Goal: Task Accomplishment & Management: Complete application form

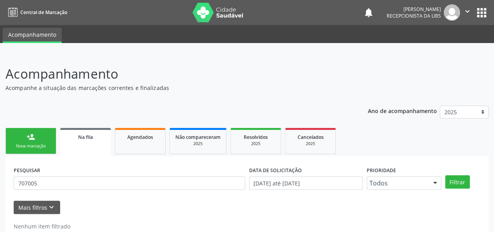
drag, startPoint x: 54, startPoint y: 184, endPoint x: 4, endPoint y: 184, distance: 50.0
click at [4, 184] on div "Acompanhamento Acompanhe a situação das marcações correntes e finalizadas Relat…" at bounding box center [247, 153] width 494 height 198
type input "aline"
click at [446, 175] on button "Filtrar" at bounding box center [458, 181] width 25 height 13
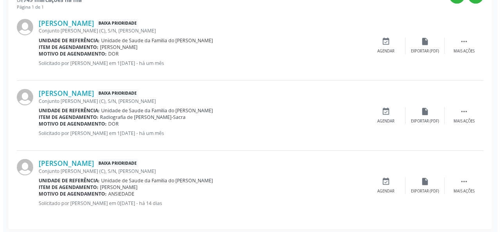
scroll to position [236, 0]
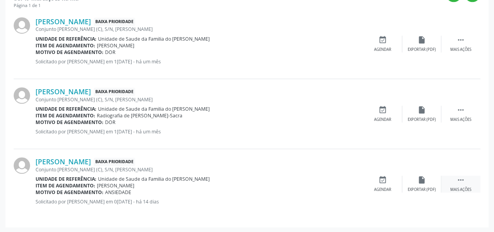
click at [460, 180] on icon "" at bounding box center [461, 179] width 9 height 9
click at [387, 189] on div "Cancelar" at bounding box center [383, 189] width 18 height 5
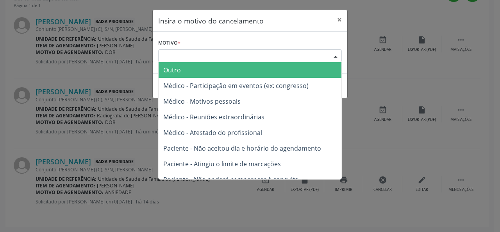
click at [242, 55] on div "Escolha o motivo" at bounding box center [250, 55] width 184 height 13
click at [234, 68] on span "Outro" at bounding box center [250, 70] width 183 height 16
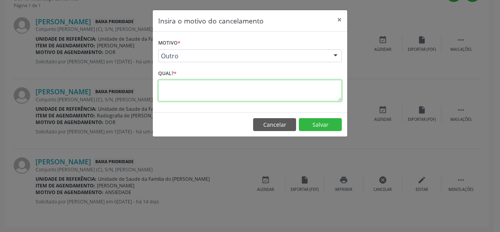
click at [218, 89] on textarea at bounding box center [250, 90] width 184 height 21
type textarea "resolvido"
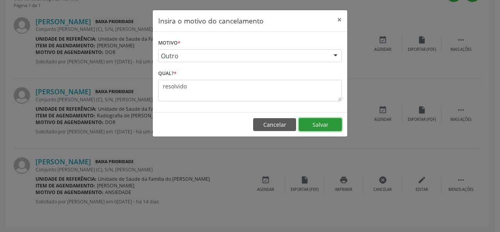
click at [301, 122] on button "Salvar" at bounding box center [320, 124] width 43 height 13
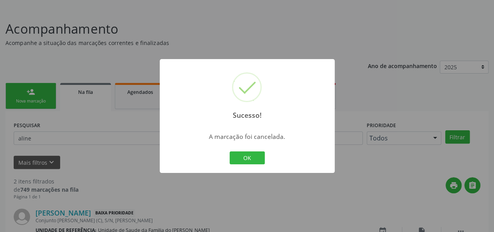
scroll to position [166, 0]
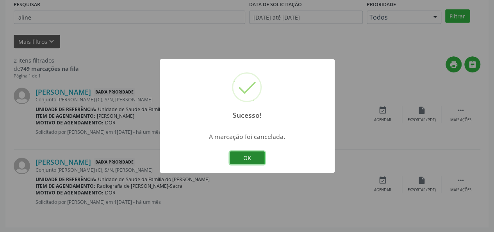
click at [246, 157] on button "OK" at bounding box center [247, 157] width 35 height 13
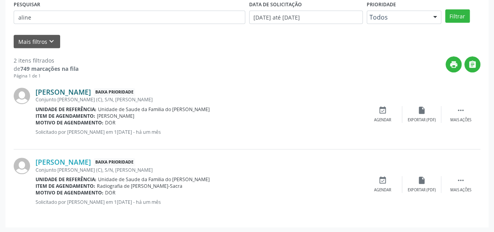
scroll to position [48, 0]
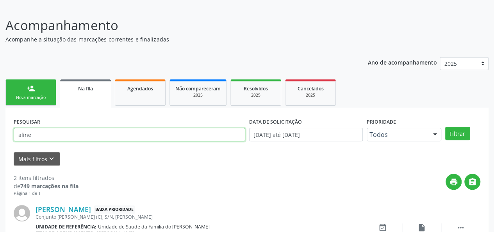
click at [59, 132] on input "aline" at bounding box center [130, 134] width 232 height 13
type input "a"
click at [446, 127] on button "Filtrar" at bounding box center [458, 133] width 25 height 13
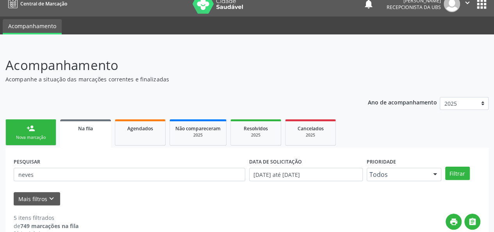
scroll to position [0, 0]
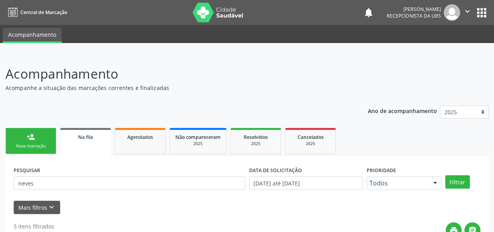
click at [78, 142] on link "Na fila" at bounding box center [85, 142] width 51 height 28
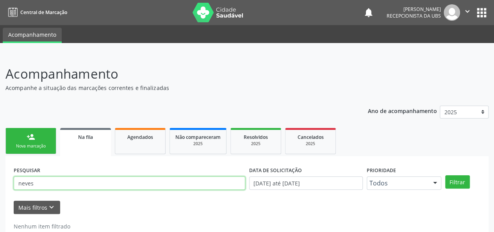
drag, startPoint x: 59, startPoint y: 182, endPoint x: 18, endPoint y: 182, distance: 41.0
click at [18, 182] on input "neves" at bounding box center [130, 182] width 232 height 13
type input "icliel"
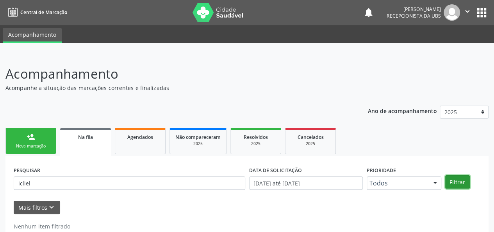
click at [460, 183] on button "Filtrar" at bounding box center [458, 181] width 25 height 13
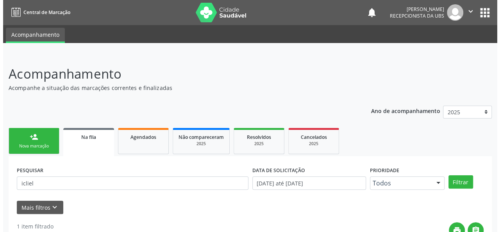
scroll to position [96, 0]
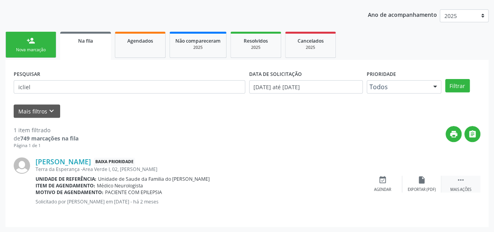
click at [452, 184] on div " Mais ações" at bounding box center [461, 183] width 39 height 17
click at [384, 187] on div "Cancelar" at bounding box center [383, 189] width 18 height 5
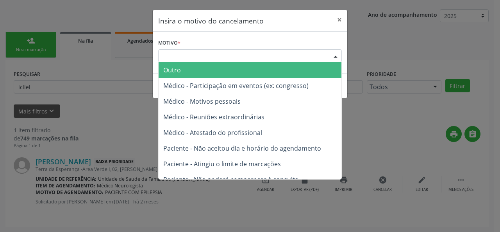
click at [267, 57] on div "Escolha o motivo" at bounding box center [250, 55] width 184 height 13
click at [247, 73] on span "Outro" at bounding box center [250, 70] width 183 height 16
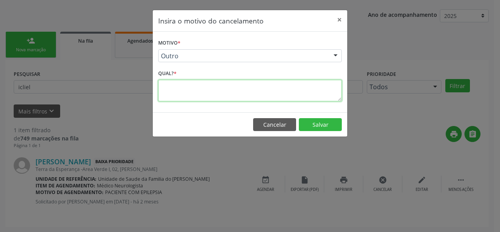
click at [214, 88] on textarea at bounding box center [250, 90] width 184 height 21
type textarea "resolvido"
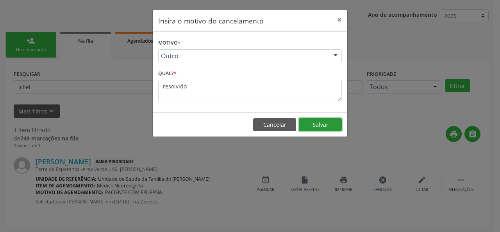
click at [331, 121] on button "Salvar" at bounding box center [320, 124] width 43 height 13
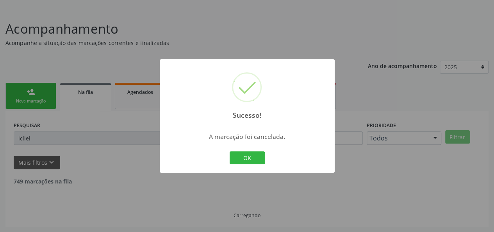
scroll to position [20, 0]
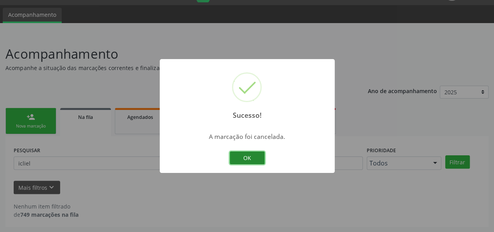
click at [252, 157] on button "OK" at bounding box center [247, 157] width 35 height 13
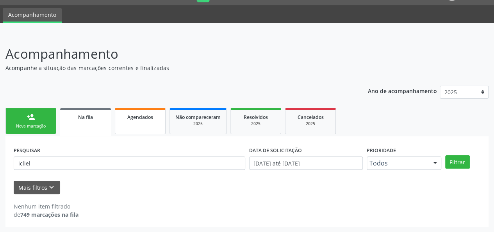
click at [128, 114] on span "Agendados" at bounding box center [140, 117] width 26 height 7
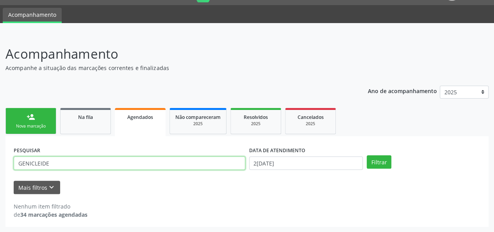
click at [92, 159] on input "GENICLEIDE" at bounding box center [130, 162] width 232 height 13
type input "G"
click at [82, 123] on link "Na fila" at bounding box center [85, 121] width 51 height 26
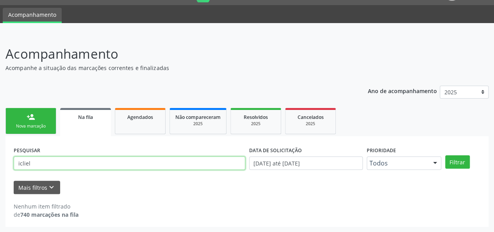
click at [64, 162] on input "icliel" at bounding box center [130, 162] width 232 height 13
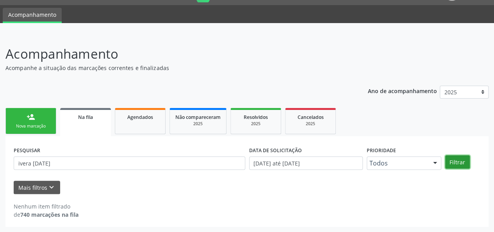
click at [449, 157] on button "Filtrar" at bounding box center [458, 161] width 25 height 13
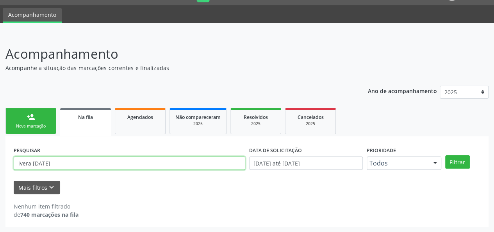
click at [79, 164] on input "ivera [DATE]" at bounding box center [130, 162] width 232 height 13
drag, startPoint x: 82, startPoint y: 162, endPoint x: 13, endPoint y: 165, distance: 69.2
click at [13, 165] on div "PESQUISAR [PERSON_NAME][DATE]" at bounding box center [130, 159] width 236 height 30
click at [446, 155] on button "Filtrar" at bounding box center [458, 161] width 25 height 13
click at [55, 161] on input "willian" at bounding box center [130, 162] width 232 height 13
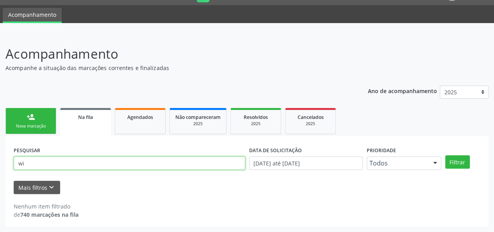
type input "w"
click at [446, 155] on button "Filtrar" at bounding box center [458, 161] width 25 height 13
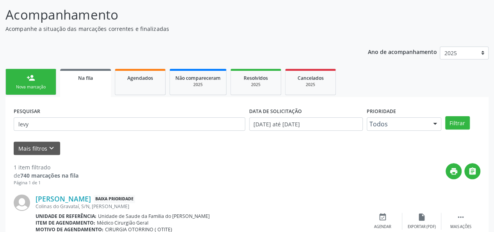
scroll to position [96, 0]
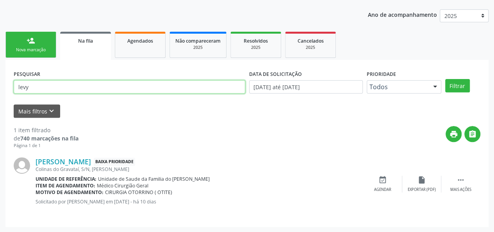
drag, startPoint x: 45, startPoint y: 88, endPoint x: 5, endPoint y: 87, distance: 39.9
click at [5, 87] on div "Acompanhamento Acompanhe a situação das marcações correntes e finalizadas Relat…" at bounding box center [247, 95] width 494 height 274
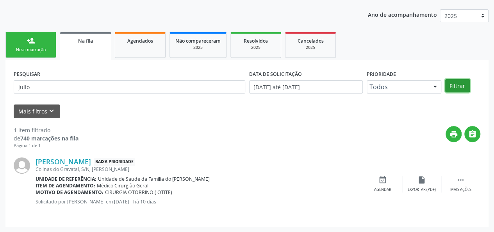
click at [453, 86] on button "Filtrar" at bounding box center [458, 85] width 25 height 13
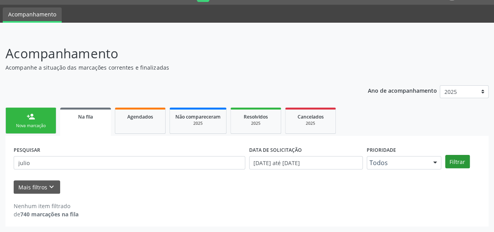
scroll to position [20, 0]
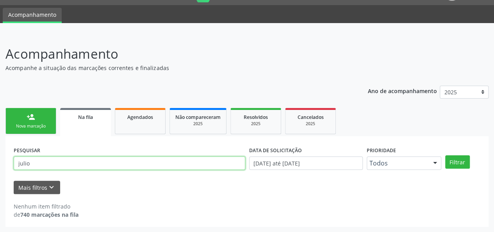
drag, startPoint x: 45, startPoint y: 165, endPoint x: 8, endPoint y: 163, distance: 37.2
click at [8, 163] on div "PESQUISAR julio DATA DE SOLICITAÇÃO 0[DATE] até 2[DATE] Prioridade Todos Todos …" at bounding box center [246, 181] width 483 height 91
type input "rosendo"
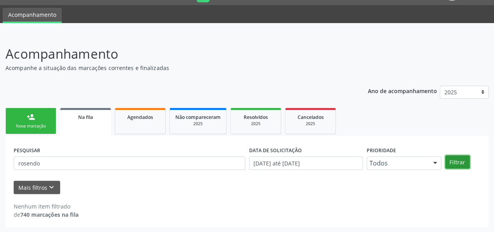
click at [458, 162] on button "Filtrar" at bounding box center [458, 161] width 25 height 13
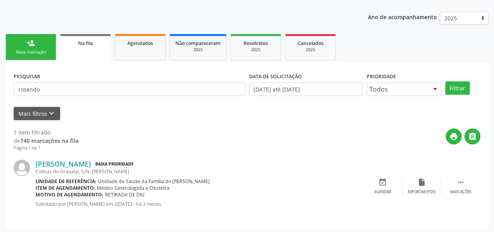
scroll to position [96, 0]
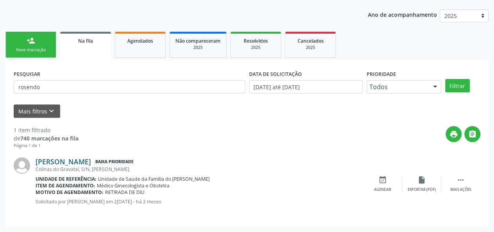
click at [91, 159] on link "[PERSON_NAME]" at bounding box center [63, 161] width 55 height 9
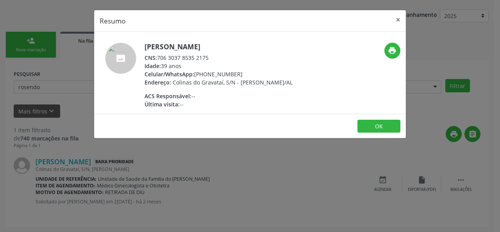
drag, startPoint x: 219, startPoint y: 57, endPoint x: 159, endPoint y: 56, distance: 60.6
click at [159, 56] on div "CNS: 706 3037 8535 2175" at bounding box center [219, 58] width 148 height 8
copy div "706 3037 8535 2175"
click at [397, 20] on button "×" at bounding box center [398, 19] width 16 height 19
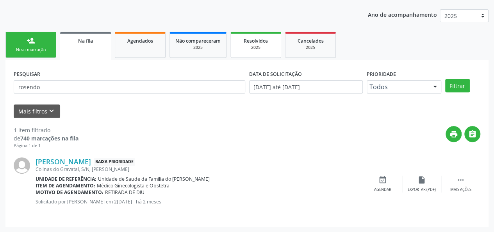
click at [243, 41] on div "Resolvidos" at bounding box center [255, 40] width 39 height 8
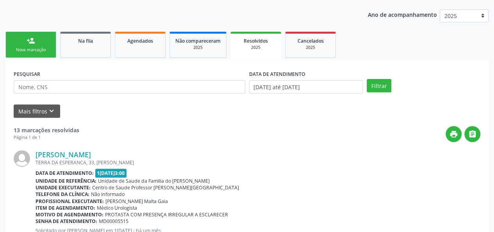
click at [25, 133] on div "13 marcações resolvidas" at bounding box center [47, 130] width 66 height 8
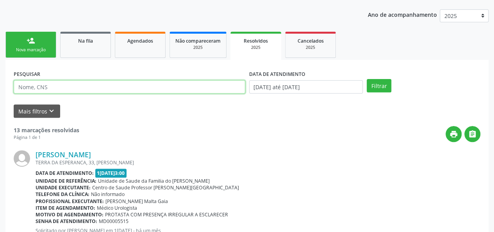
click at [56, 89] on input "text" at bounding box center [130, 86] width 232 height 13
drag, startPoint x: 56, startPoint y: 89, endPoint x: 69, endPoint y: 93, distance: 13.0
drag, startPoint x: 69, startPoint y: 93, endPoint x: 29, endPoint y: 84, distance: 40.9
paste input "706303785352175"
type input "706303785352175"
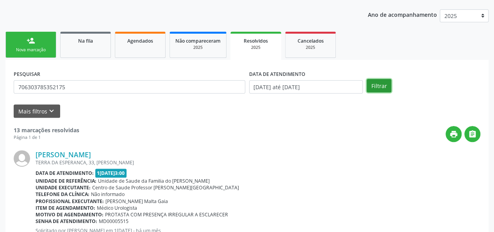
click at [378, 88] on button "Filtrar" at bounding box center [379, 85] width 25 height 13
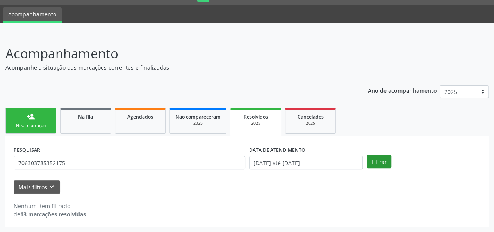
scroll to position [20, 0]
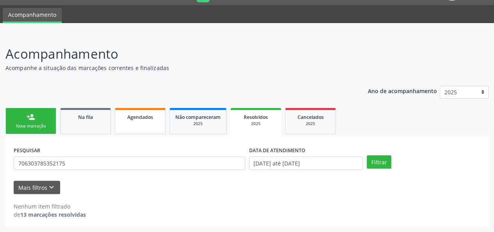
click at [143, 125] on link "Agendados" at bounding box center [140, 121] width 51 height 26
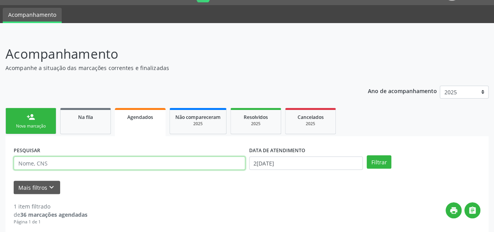
paste input "706303785352175"
type input "706303785352175"
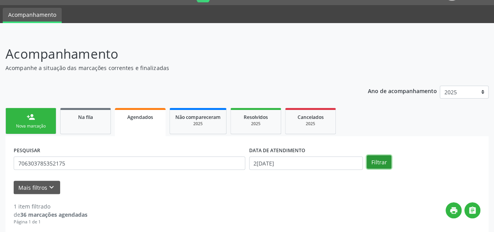
click at [377, 162] on button "Filtrar" at bounding box center [379, 161] width 25 height 13
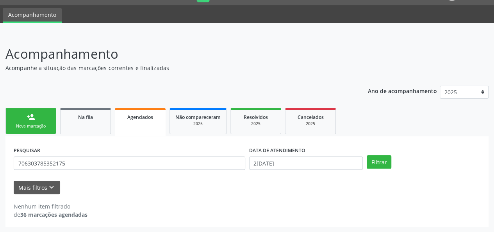
click at [36, 119] on link "person_add Nova marcação" at bounding box center [30, 121] width 51 height 26
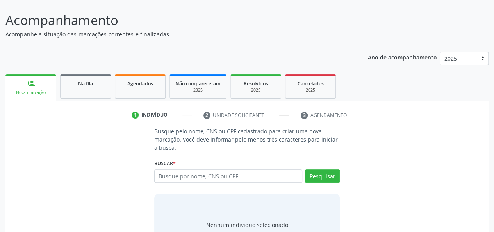
scroll to position [88, 0]
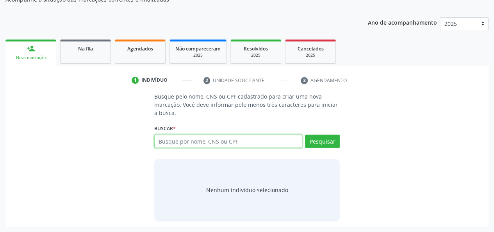
paste input "706303785352175"
type input "706303785352175"
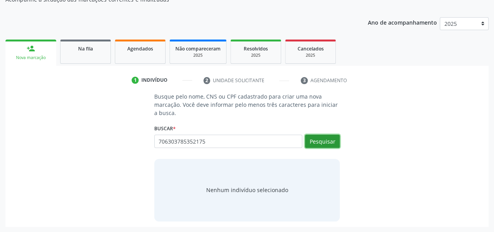
click at [329, 141] on button "Pesquisar" at bounding box center [322, 140] width 35 height 13
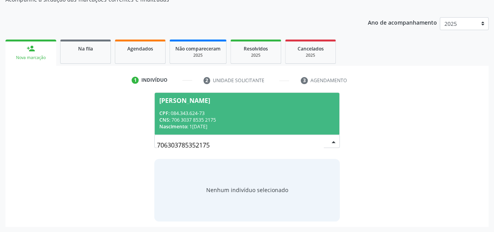
click at [286, 118] on div "CNS: 706 3037 8535 2175" at bounding box center [247, 119] width 176 height 7
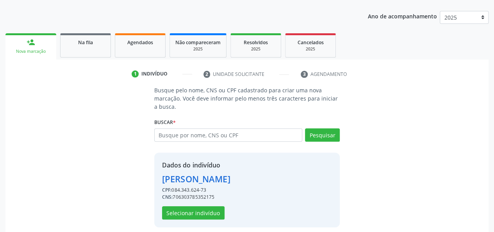
scroll to position [100, 0]
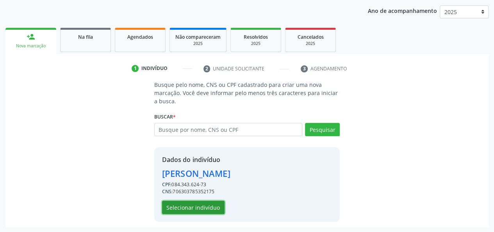
click at [181, 208] on button "Selecionar indivíduo" at bounding box center [193, 206] width 63 height 13
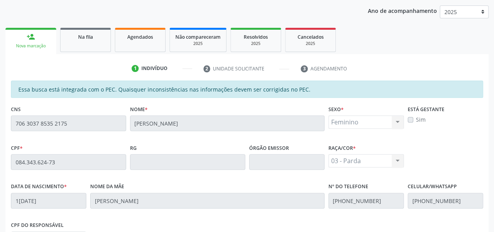
scroll to position [225, 0]
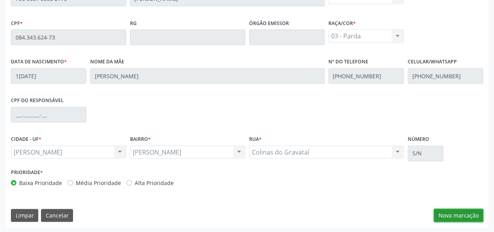
click at [460, 215] on button "Nova marcação" at bounding box center [458, 215] width 49 height 13
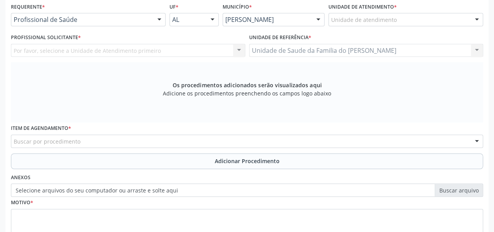
scroll to position [107, 0]
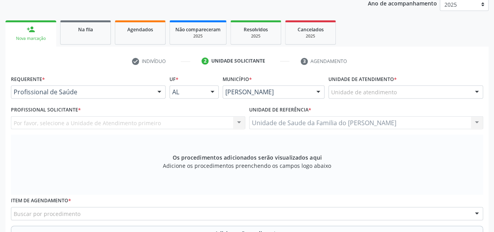
click at [157, 90] on div at bounding box center [160, 92] width 12 height 13
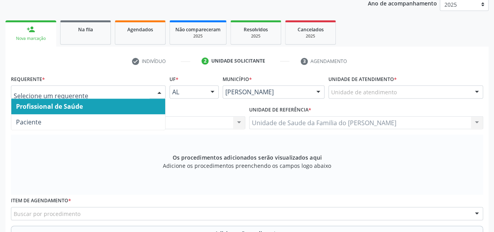
click at [126, 105] on span "Profissional de Saúde" at bounding box center [88, 106] width 154 height 16
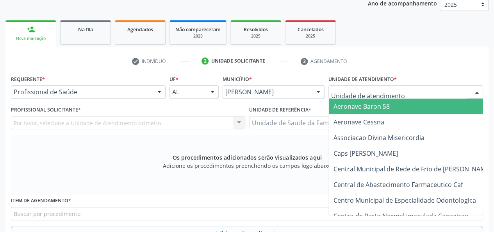
type input "j"
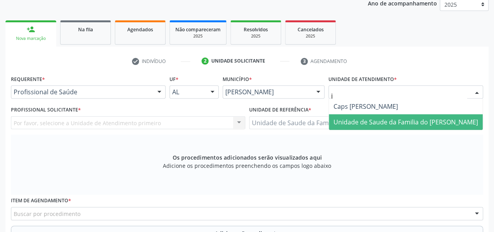
click at [388, 124] on span "Unidade de Saude da Familia do [PERSON_NAME]" at bounding box center [406, 122] width 145 height 9
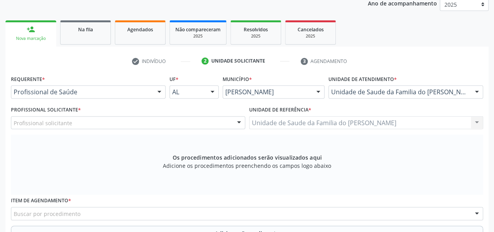
click at [239, 121] on div at bounding box center [239, 122] width 12 height 13
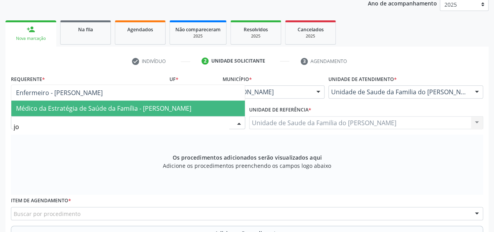
type input "j"
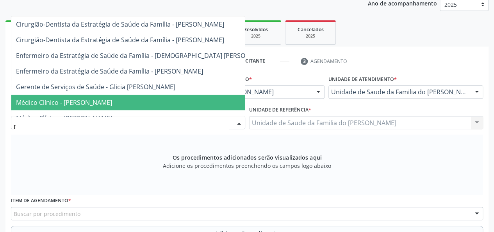
type input "th"
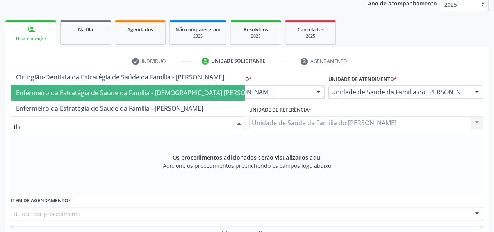
click at [166, 90] on span "Enfermeiro da Estratégia de Saúde da Família - [DEMOGRAPHIC_DATA] [PERSON_NAME]" at bounding box center [144, 93] width 266 height 16
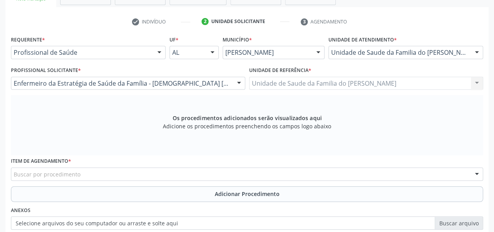
scroll to position [186, 0]
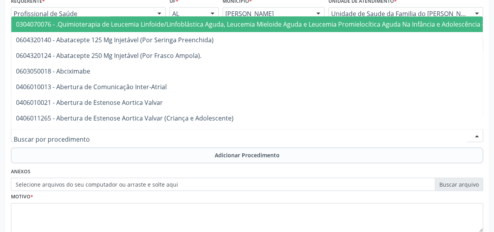
click at [144, 132] on div at bounding box center [247, 135] width 472 height 13
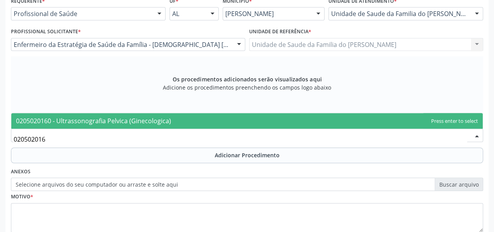
type input "0205020160"
click at [201, 116] on span "0205020160 - Ultrassonografia Pelvica (Ginecologica)" at bounding box center [247, 121] width 472 height 16
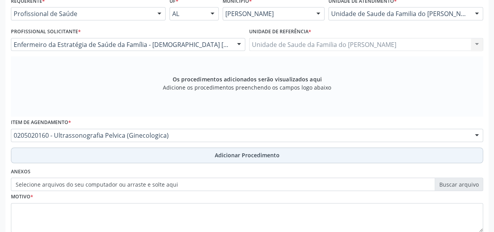
click at [183, 155] on button "Adicionar Procedimento" at bounding box center [247, 155] width 472 height 16
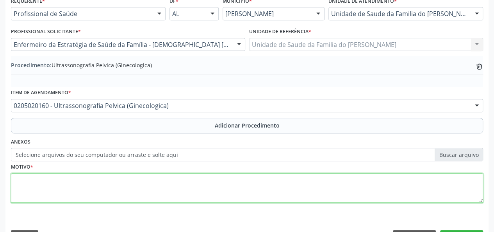
click at [153, 190] on textarea at bounding box center [247, 188] width 472 height 30
type textarea "d"
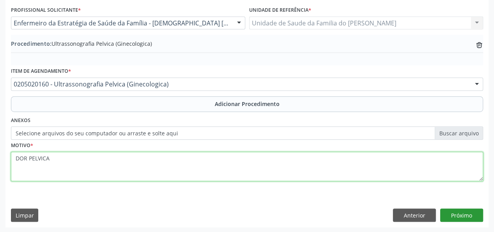
type textarea "DOR PELVICA"
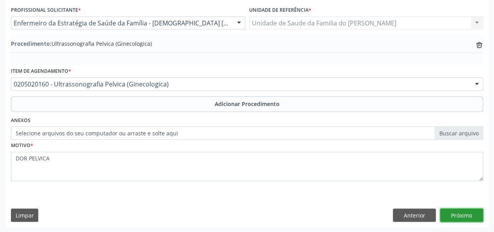
click at [453, 214] on button "Próximo" at bounding box center [461, 214] width 43 height 13
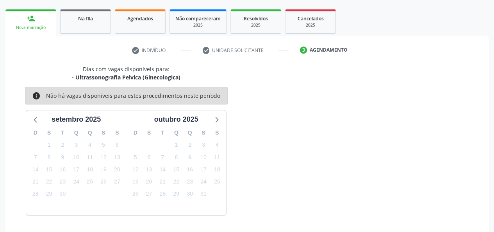
scroll to position [141, 0]
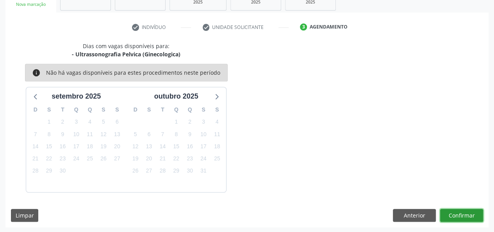
click at [453, 214] on button "Confirmar" at bounding box center [461, 215] width 43 height 13
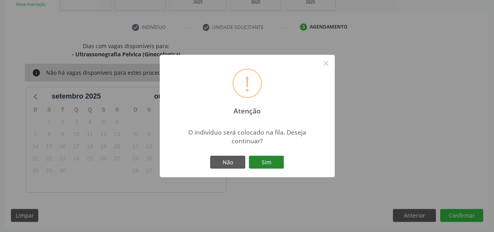
click at [276, 163] on button "Sim" at bounding box center [266, 162] width 35 height 13
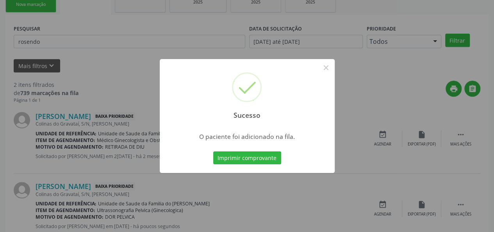
scroll to position [37, 0]
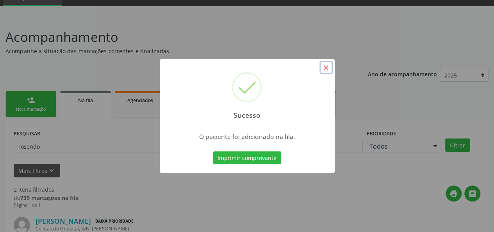
click at [323, 66] on button "×" at bounding box center [326, 67] width 13 height 13
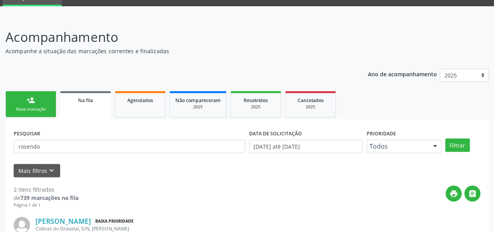
click at [81, 107] on link "Na fila" at bounding box center [85, 105] width 51 height 28
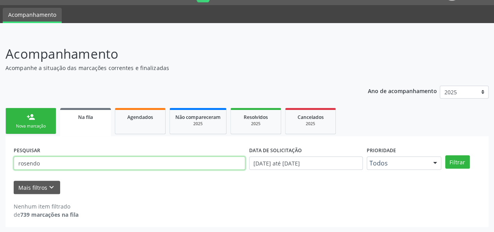
drag, startPoint x: 50, startPoint y: 165, endPoint x: 15, endPoint y: 164, distance: 35.2
click at [15, 164] on input "rosendo" at bounding box center [130, 162] width 232 height 13
type input "[PERSON_NAME]"
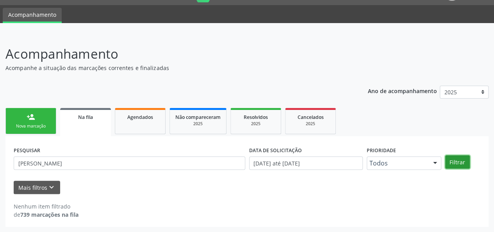
click at [465, 162] on button "Filtrar" at bounding box center [458, 161] width 25 height 13
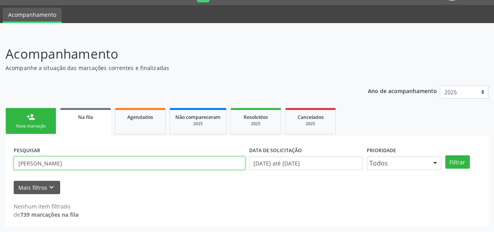
click at [41, 165] on input "[PERSON_NAME]" at bounding box center [130, 162] width 232 height 13
drag, startPoint x: 41, startPoint y: 165, endPoint x: 231, endPoint y: 205, distance: 194.1
click at [231, 205] on div "Nenhum item filtrado de 739 marcações na fila" at bounding box center [247, 210] width 467 height 16
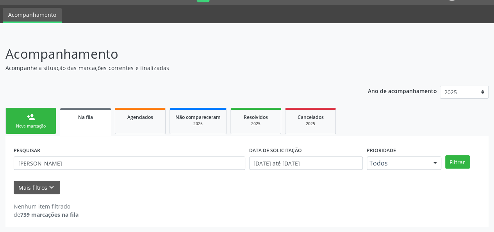
click at [24, 122] on link "person_add Nova marcação" at bounding box center [30, 121] width 51 height 26
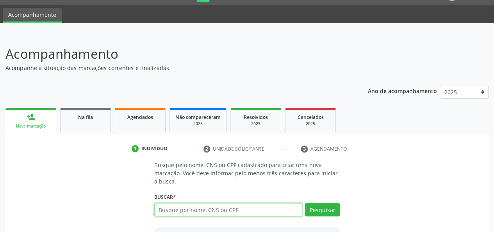
click at [211, 211] on input "text" at bounding box center [228, 209] width 149 height 13
paste input "708909728460513"
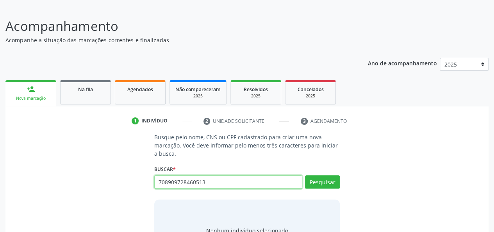
scroll to position [88, 0]
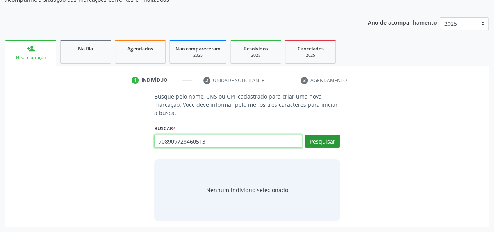
type input "708909728460513"
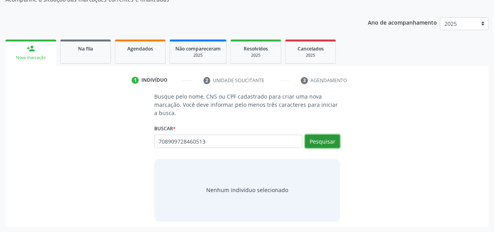
click at [334, 142] on button "Pesquisar" at bounding box center [322, 140] width 35 height 13
type input "708909728460513"
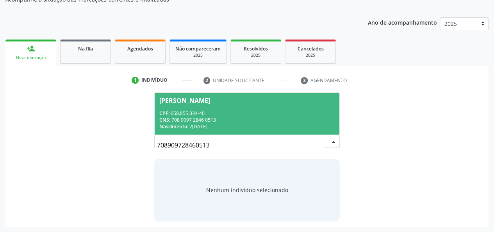
click at [259, 113] on div "CPF: 058.855.334-40" at bounding box center [247, 113] width 176 height 7
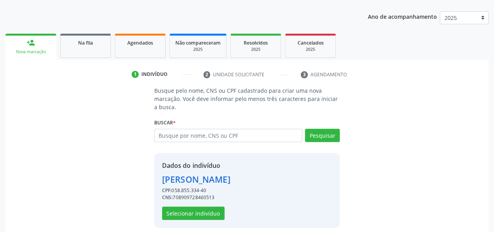
scroll to position [100, 0]
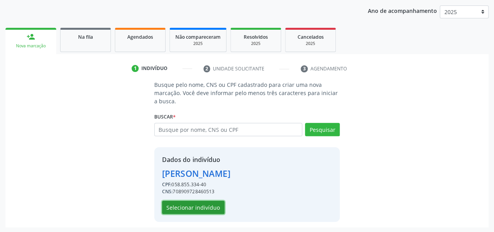
click at [178, 204] on button "Selecionar indivíduo" at bounding box center [193, 206] width 63 height 13
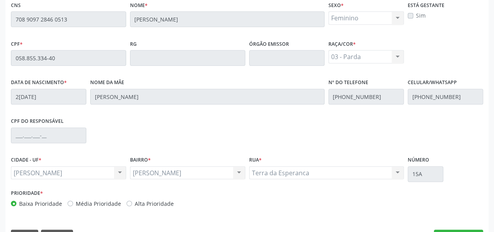
scroll to position [225, 0]
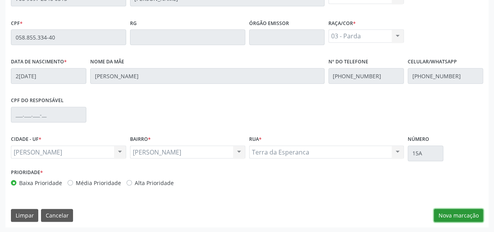
click at [446, 211] on button "Nova marcação" at bounding box center [458, 215] width 49 height 13
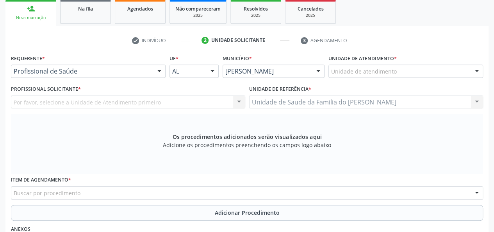
scroll to position [107, 0]
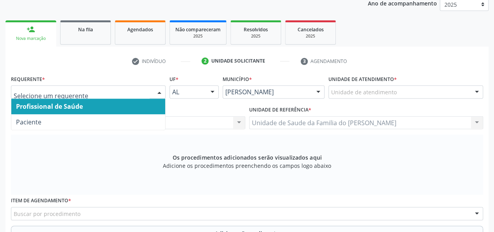
click at [156, 90] on div at bounding box center [160, 92] width 12 height 13
click at [128, 103] on span "Profissional de Saúde" at bounding box center [88, 106] width 154 height 16
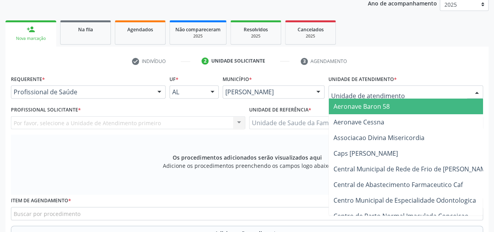
type input "J"
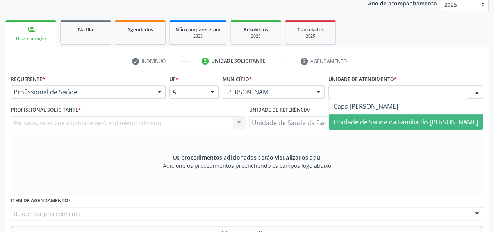
click at [362, 119] on span "Unidade de Saude da Familia do [PERSON_NAME]" at bounding box center [406, 122] width 145 height 9
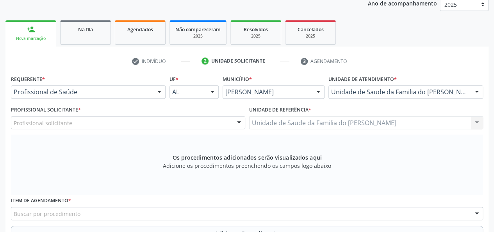
click at [144, 118] on div "Profissional solicitante" at bounding box center [128, 122] width 234 height 13
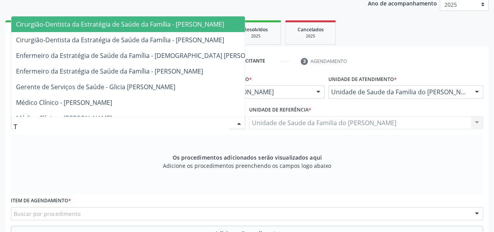
type input "TH"
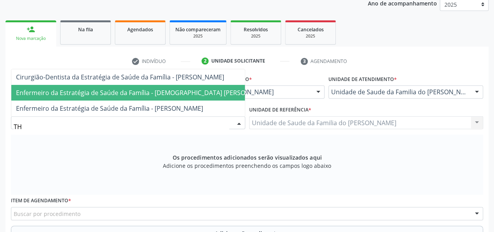
drag, startPoint x: 165, startPoint y: 72, endPoint x: 164, endPoint y: 83, distance: 11.4
click at [164, 83] on ul "Cirurgião-Dentista da Estratégia de Saúde da Família - [PERSON_NAME] Enfermeiro…" at bounding box center [144, 92] width 266 height 47
click at [164, 88] on span "Enfermeiro da Estratégia de Saúde da Família - [DEMOGRAPHIC_DATA] [PERSON_NAME]" at bounding box center [144, 92] width 256 height 9
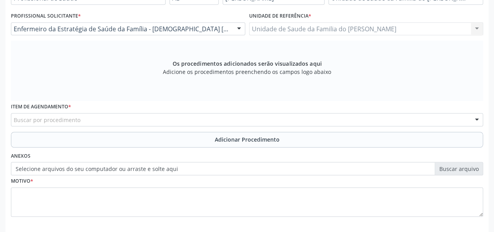
scroll to position [225, 0]
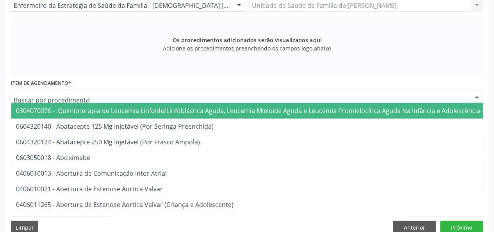
click at [187, 96] on div at bounding box center [247, 95] width 472 height 13
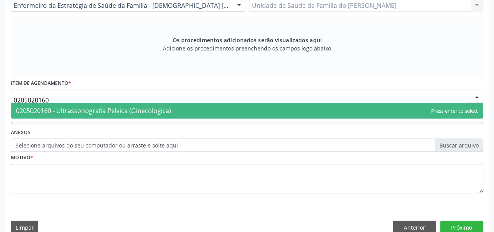
click at [203, 111] on span "0205020160 - Ultrassonografia Pelvica (Ginecologica)" at bounding box center [247, 111] width 472 height 16
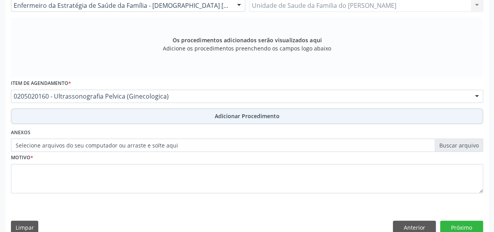
click at [197, 118] on button "Adicionar Procedimento" at bounding box center [247, 116] width 472 height 16
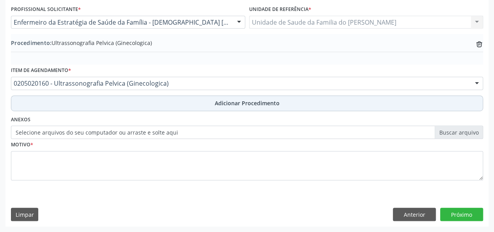
scroll to position [207, 0]
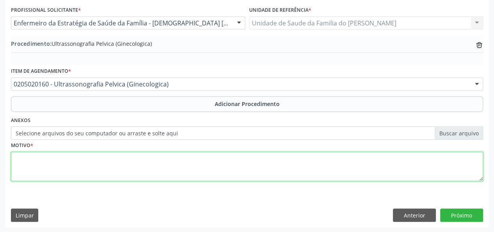
click at [153, 175] on textarea at bounding box center [247, 167] width 472 height 30
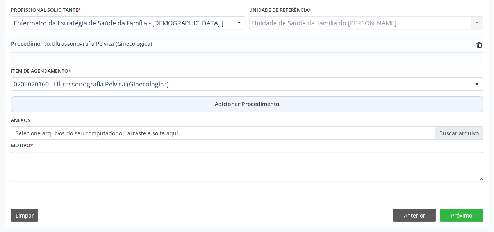
click at [146, 105] on button "Adicionar Procedimento" at bounding box center [247, 104] width 472 height 16
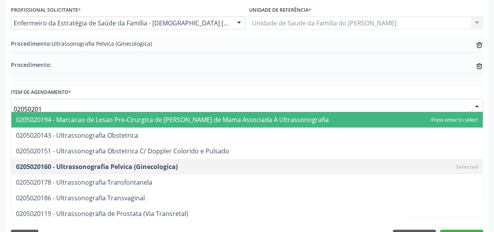
type input "020502018"
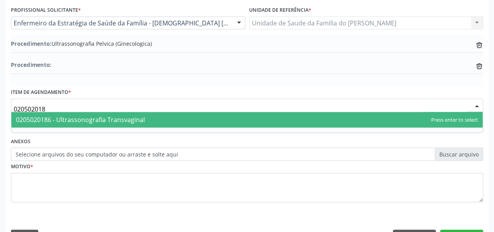
click at [118, 116] on span "0205020186 - Ultrassonografia Transvaginal" at bounding box center [80, 119] width 129 height 9
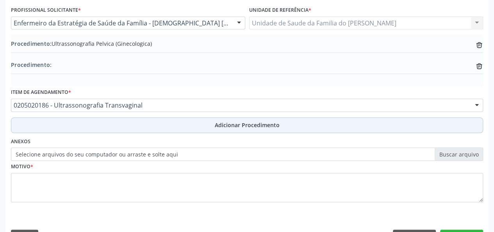
click at [122, 126] on button "Adicionar Procedimento" at bounding box center [247, 125] width 472 height 16
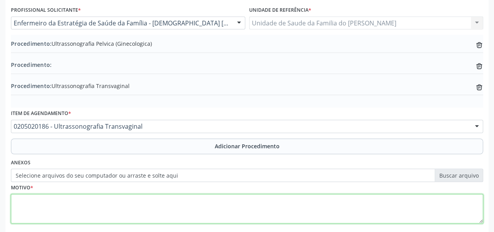
click at [114, 205] on textarea at bounding box center [247, 209] width 472 height 30
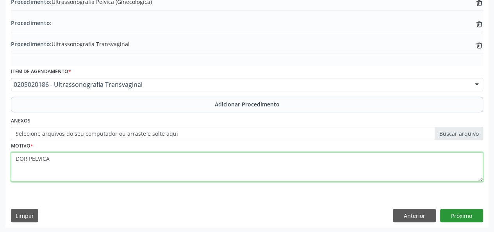
type textarea "DOR PELVICA"
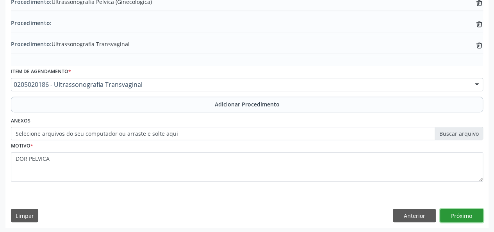
click at [460, 213] on button "Próximo" at bounding box center [461, 215] width 43 height 13
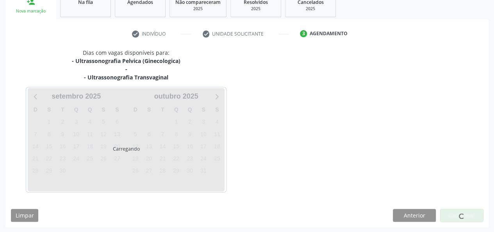
scroll to position [158, 0]
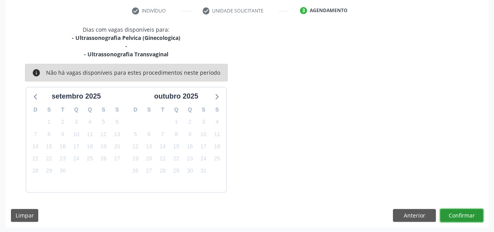
click at [460, 213] on button "Confirmar" at bounding box center [461, 215] width 43 height 13
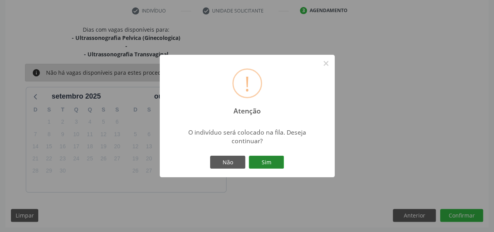
click at [263, 159] on button "Sim" at bounding box center [266, 162] width 35 height 13
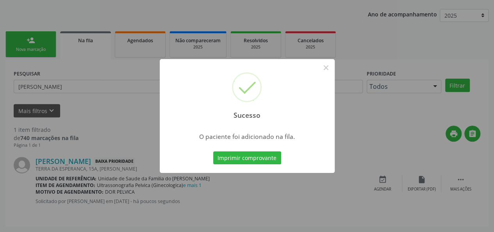
scroll to position [37, 0]
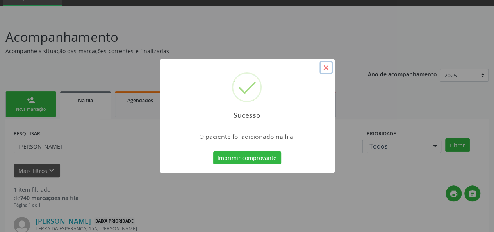
click at [327, 66] on button "×" at bounding box center [326, 67] width 13 height 13
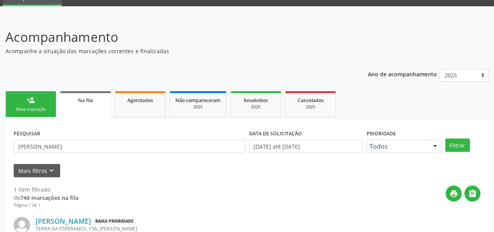
click at [94, 102] on div "Na fila" at bounding box center [86, 100] width 40 height 8
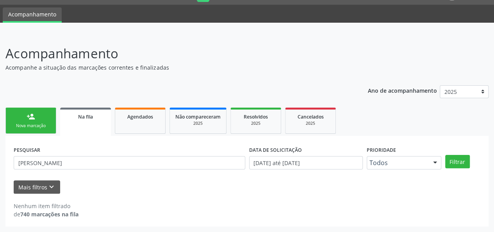
scroll to position [20, 0]
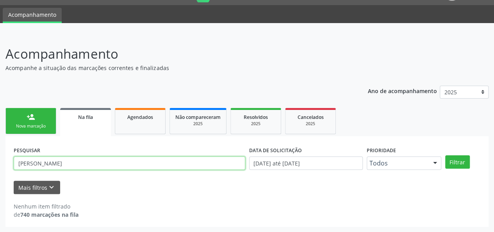
drag, startPoint x: 60, startPoint y: 161, endPoint x: 13, endPoint y: 161, distance: 46.5
click at [14, 161] on input "[PERSON_NAME]" at bounding box center [130, 162] width 232 height 13
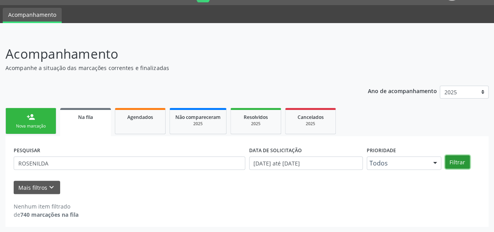
click at [462, 163] on button "Filtrar" at bounding box center [458, 161] width 25 height 13
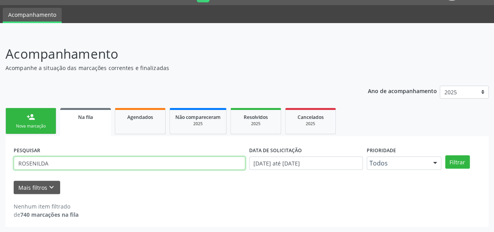
click at [20, 163] on input "ROSENILDA" at bounding box center [130, 162] width 232 height 13
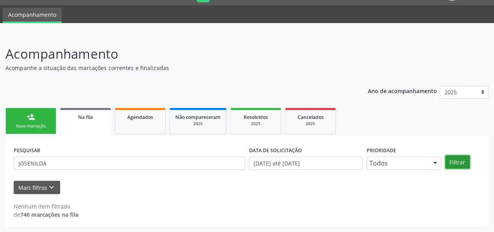
click at [453, 160] on button "Filtrar" at bounding box center [458, 161] width 25 height 13
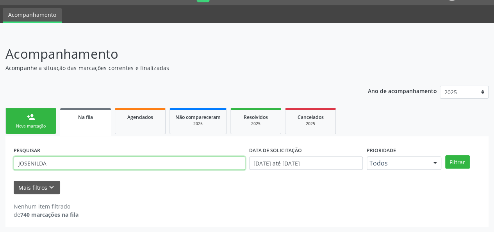
drag, startPoint x: 60, startPoint y: 164, endPoint x: 23, endPoint y: 162, distance: 36.8
click at [23, 162] on input "JOSENILDA" at bounding box center [130, 162] width 232 height 13
click at [82, 114] on span "Na fila" at bounding box center [85, 117] width 15 height 7
type input "J"
type input "REIS"
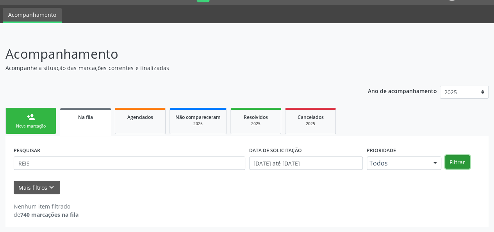
click at [453, 156] on button "Filtrar" at bounding box center [458, 161] width 25 height 13
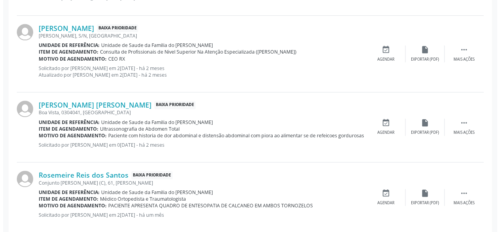
scroll to position [428, 0]
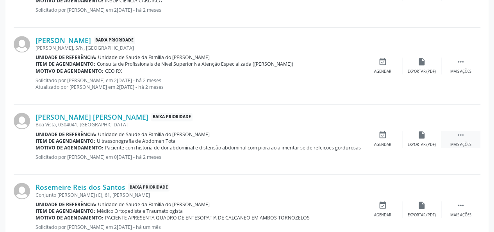
click at [458, 140] on div " Mais ações" at bounding box center [461, 139] width 39 height 17
click at [374, 140] on div "cancel Cancelar" at bounding box center [382, 139] width 39 height 17
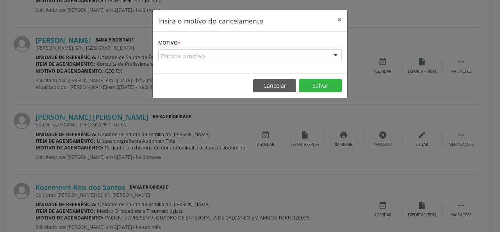
click at [233, 55] on div "Escolha o motivo" at bounding box center [250, 55] width 184 height 13
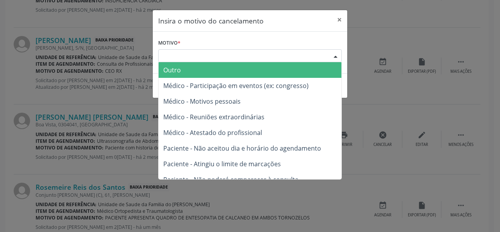
click at [223, 70] on span "Outro" at bounding box center [250, 70] width 183 height 16
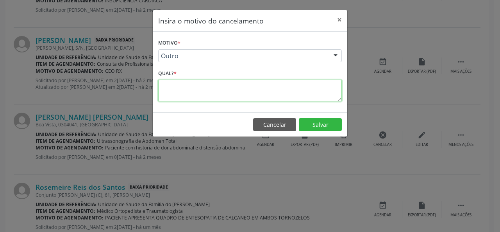
click at [194, 91] on textarea at bounding box center [250, 90] width 184 height 21
type textarea "RESOLVIDO"
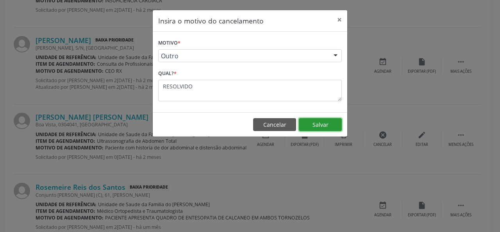
click at [327, 119] on button "Salvar" at bounding box center [320, 124] width 43 height 13
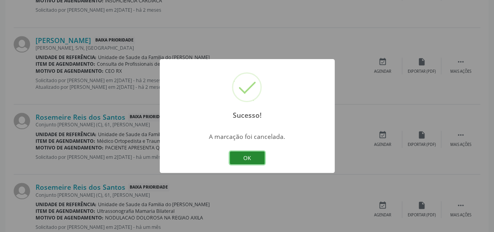
click at [239, 157] on button "OK" at bounding box center [247, 157] width 35 height 13
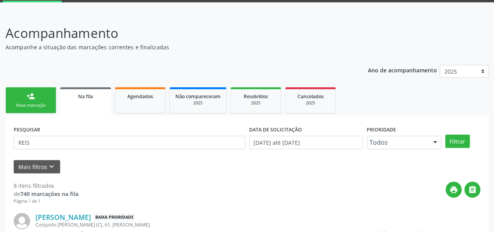
scroll to position [0, 0]
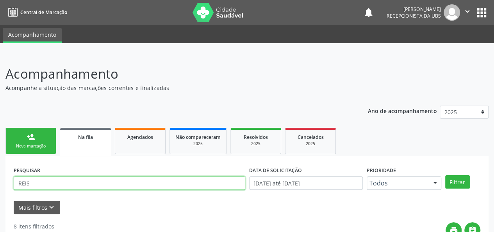
drag, startPoint x: 51, startPoint y: 186, endPoint x: 5, endPoint y: 180, distance: 46.1
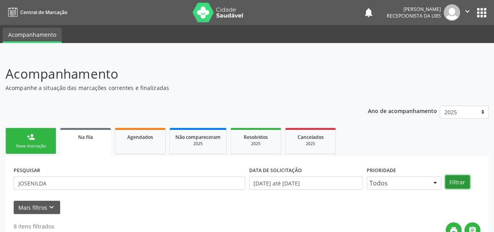
click at [460, 186] on button "Filtrar" at bounding box center [458, 181] width 25 height 13
click at [87, 141] on link "Na fila" at bounding box center [85, 142] width 51 height 28
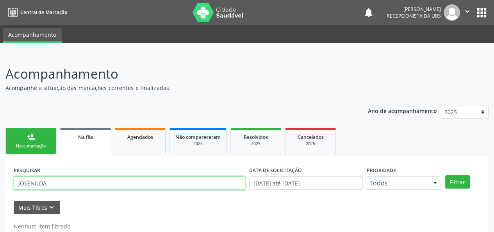
drag, startPoint x: 88, startPoint y: 184, endPoint x: 10, endPoint y: 180, distance: 78.3
click at [10, 180] on div "PESQUISAR JOSENILDA DATA DE SOLICITAÇÃO 0[DATE] até 2[DATE] Prioridade Todos To…" at bounding box center [246, 201] width 483 height 91
type input "[PERSON_NAME]"
click at [446, 175] on button "Filtrar" at bounding box center [458, 181] width 25 height 13
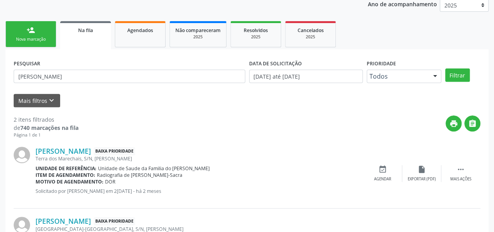
scroll to position [9, 0]
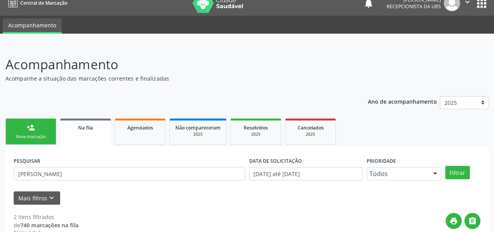
click at [33, 132] on link "person_add Nova marcação" at bounding box center [30, 131] width 51 height 26
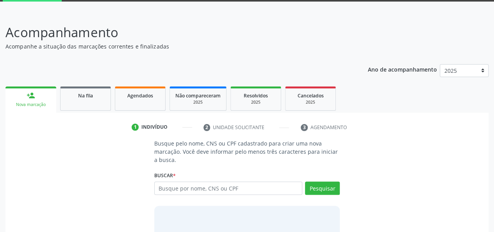
scroll to position [48, 0]
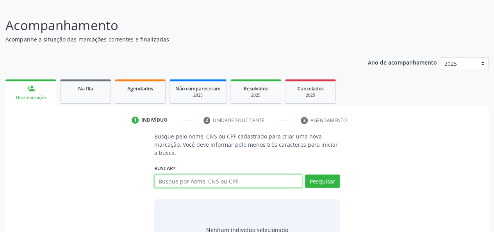
click at [170, 181] on input "text" at bounding box center [228, 180] width 149 height 13
type input "701003801258095"
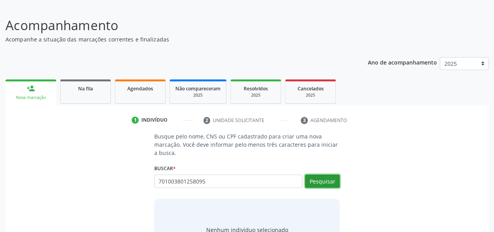
click at [310, 181] on button "Pesquisar" at bounding box center [322, 180] width 35 height 13
type input "701003801258095"
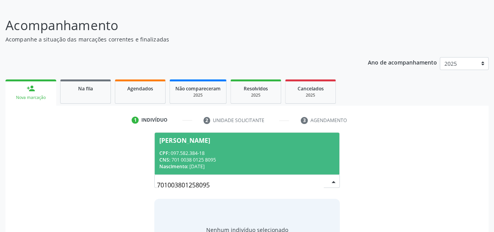
click at [264, 156] on div "CNS: 701 0038 0125 8095" at bounding box center [247, 159] width 176 height 7
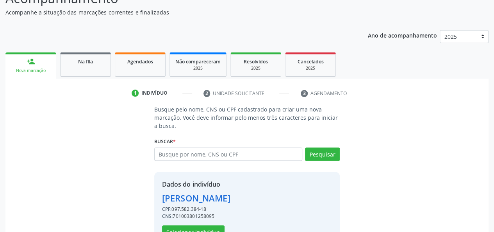
scroll to position [100, 0]
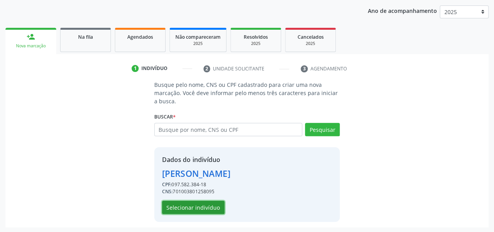
click at [194, 208] on button "Selecionar indivíduo" at bounding box center [193, 206] width 63 height 13
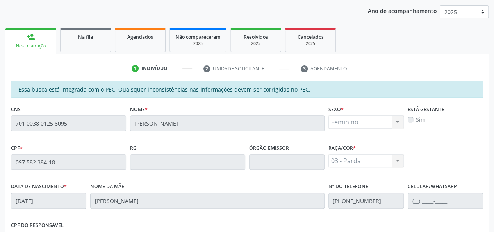
scroll to position [225, 0]
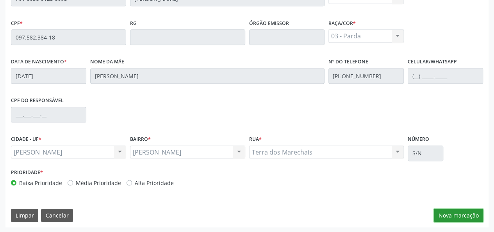
click at [467, 216] on button "Nova marcação" at bounding box center [458, 215] width 49 height 13
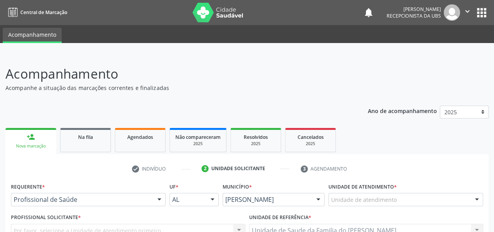
scroll to position [39, 0]
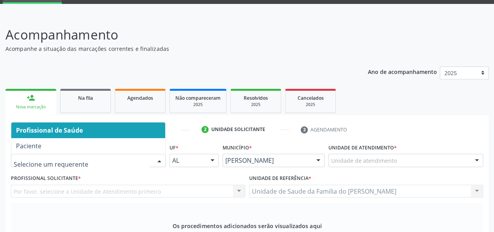
click at [159, 161] on div at bounding box center [160, 160] width 12 height 13
click at [148, 129] on span "Profissional de Saúde" at bounding box center [88, 130] width 154 height 16
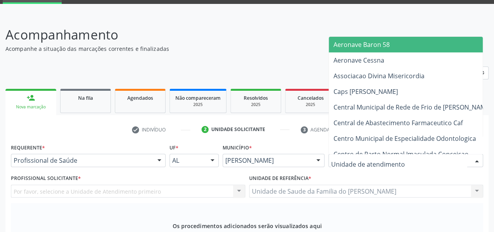
type input "J"
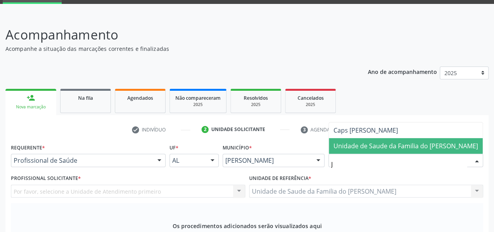
click at [369, 147] on span "Unidade de Saude da Familia do [PERSON_NAME]" at bounding box center [406, 145] width 145 height 9
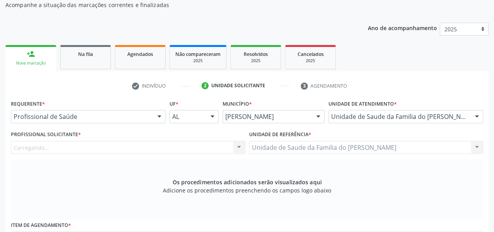
scroll to position [156, 0]
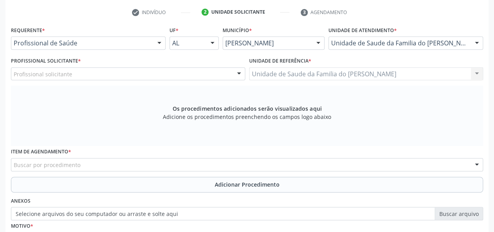
click at [235, 76] on div at bounding box center [239, 74] width 12 height 13
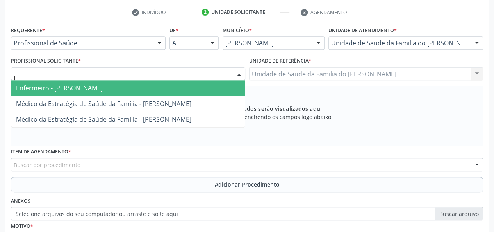
type input "JE"
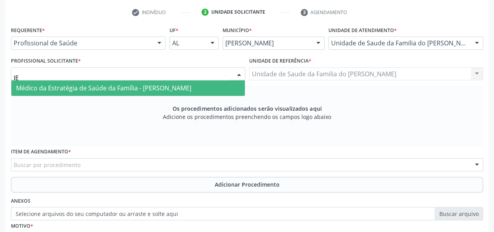
click at [191, 88] on span "Médico da Estratégia de Saúde da Família - [PERSON_NAME]" at bounding box center [103, 88] width 175 height 9
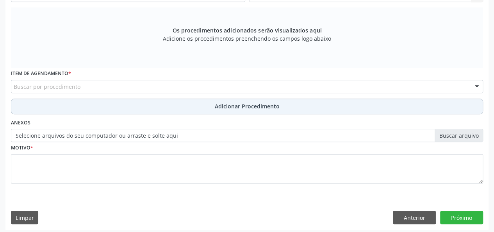
scroll to position [237, 0]
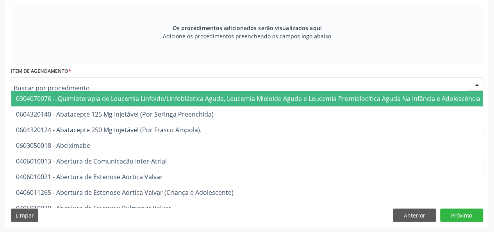
click at [185, 88] on div at bounding box center [247, 83] width 472 height 13
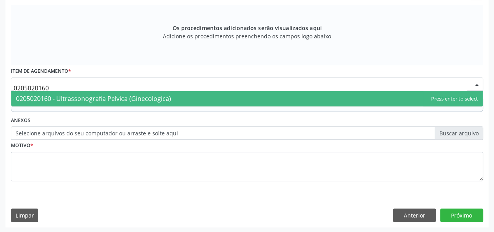
click at [193, 98] on span "0205020160 - Ultrassonografia Pelvica (Ginecologica)" at bounding box center [247, 99] width 472 height 16
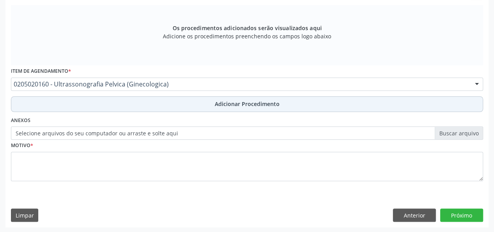
click at [146, 98] on button "Adicionar Procedimento" at bounding box center [247, 104] width 472 height 16
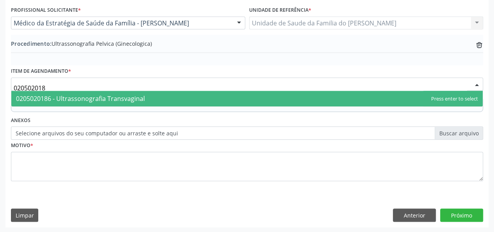
type input "0205020186"
click at [150, 99] on span "0205020186 - Ultrassonografia Transvaginal" at bounding box center [247, 99] width 472 height 16
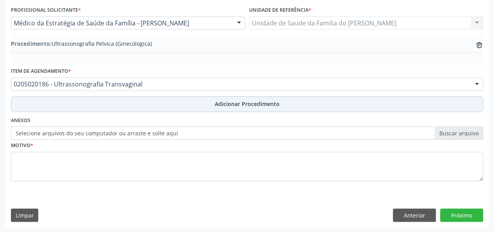
click at [150, 102] on button "Adicionar Procedimento" at bounding box center [247, 104] width 472 height 16
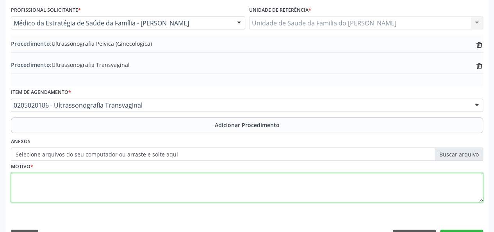
click at [168, 193] on textarea at bounding box center [247, 188] width 472 height 30
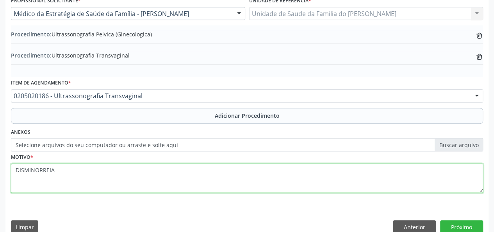
click at [168, 193] on textarea "DISMINORREIA" at bounding box center [247, 178] width 472 height 30
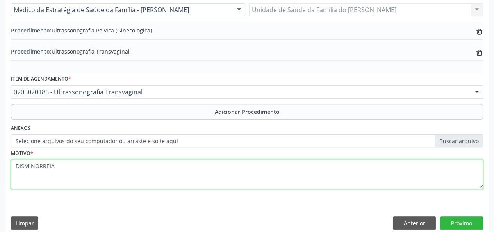
scroll to position [228, 0]
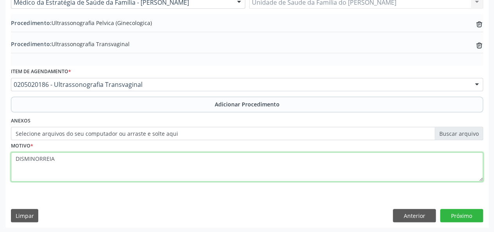
click at [32, 160] on textarea "DISMINORREIA" at bounding box center [247, 167] width 472 height 30
type textarea "DISMINORREIA"
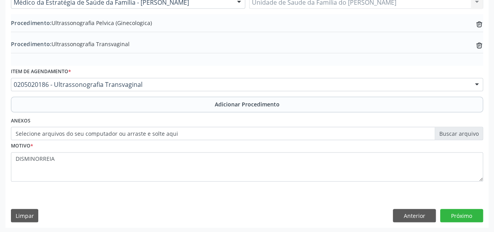
drag, startPoint x: 32, startPoint y: 160, endPoint x: 181, endPoint y: 212, distance: 157.3
click at [180, 212] on div "Limpar Anterior Próximo" at bounding box center [247, 215] width 472 height 13
click at [457, 213] on button "Próximo" at bounding box center [461, 215] width 43 height 13
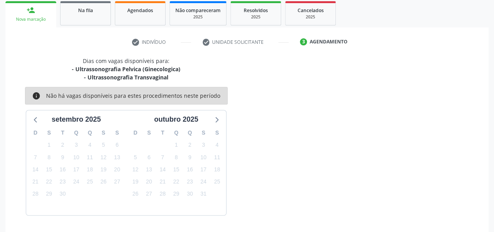
scroll to position [149, 0]
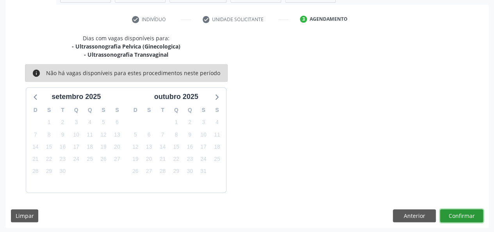
click at [457, 213] on button "Confirmar" at bounding box center [461, 215] width 43 height 13
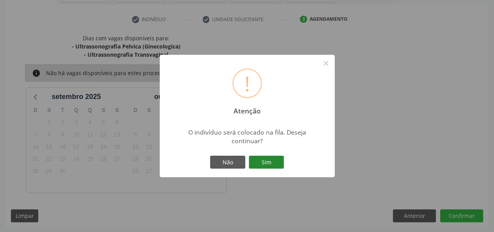
click at [267, 165] on button "Sim" at bounding box center [266, 162] width 35 height 13
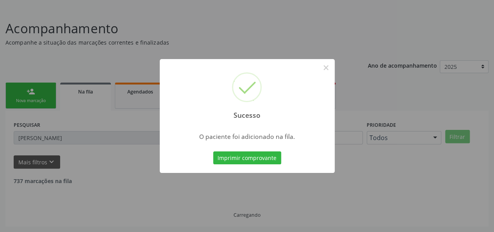
scroll to position [37, 0]
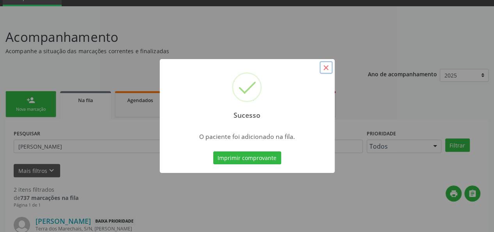
click at [326, 64] on button "×" at bounding box center [326, 67] width 13 height 13
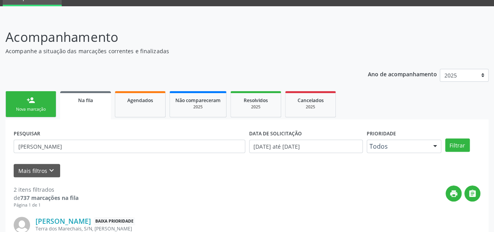
click at [38, 101] on link "person_add Nova marcação" at bounding box center [30, 104] width 51 height 26
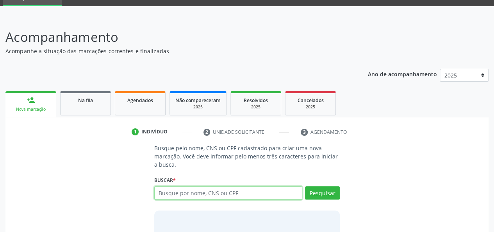
click at [214, 194] on input "text" at bounding box center [228, 192] width 149 height 13
type input "701003801258095"
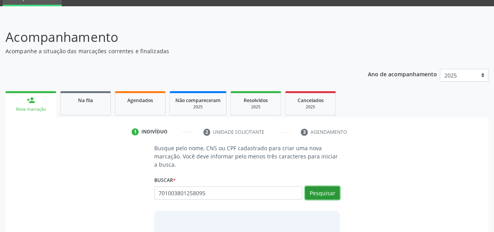
click at [330, 194] on button "Pesquisar" at bounding box center [322, 192] width 35 height 13
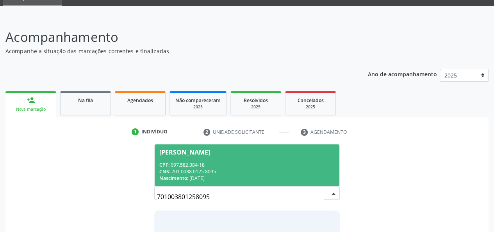
click at [261, 172] on div "CNS: 701 0038 0125 8095" at bounding box center [247, 171] width 176 height 7
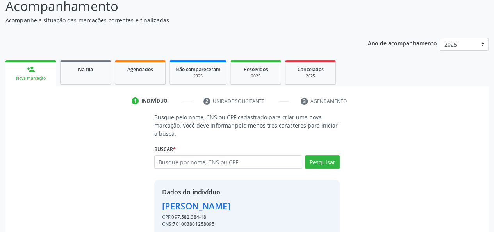
scroll to position [100, 0]
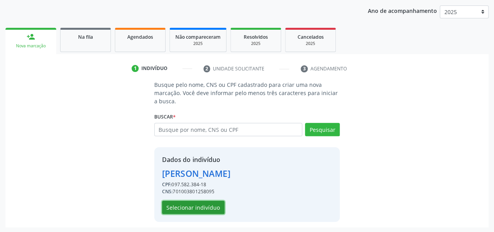
click at [202, 208] on button "Selecionar indivíduo" at bounding box center [193, 206] width 63 height 13
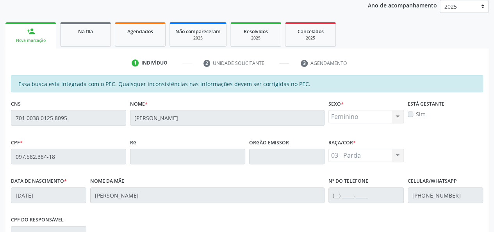
scroll to position [225, 0]
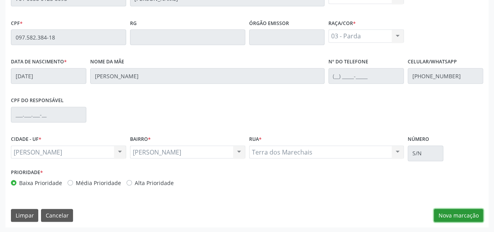
click at [461, 212] on button "Nova marcação" at bounding box center [458, 215] width 49 height 13
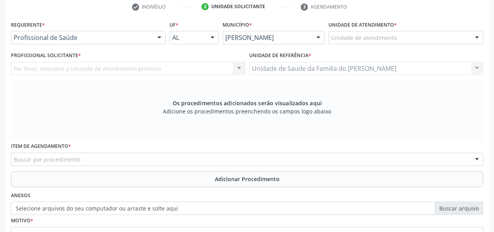
scroll to position [68, 0]
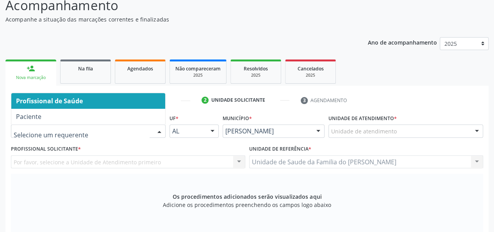
click at [153, 129] on div "Profissional de Saúde Paciente Nenhum resultado encontrado para: " " Não há nen…" at bounding box center [88, 130] width 155 height 13
click at [129, 99] on span "Profissional de Saúde" at bounding box center [88, 101] width 154 height 16
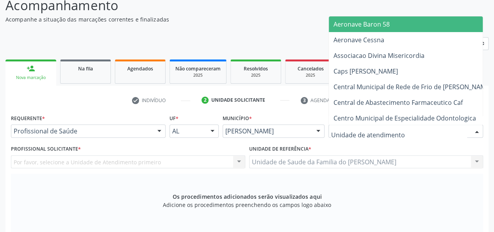
type input "J"
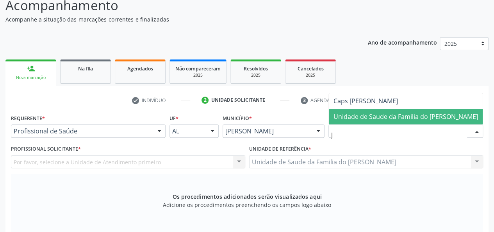
click at [388, 118] on span "Unidade de Saude da Familia do [PERSON_NAME]" at bounding box center [406, 116] width 145 height 9
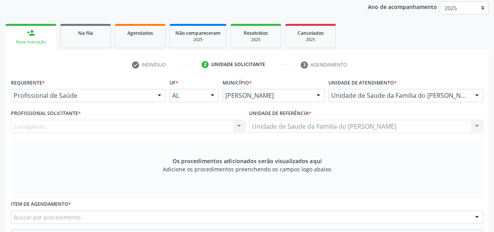
scroll to position [147, 0]
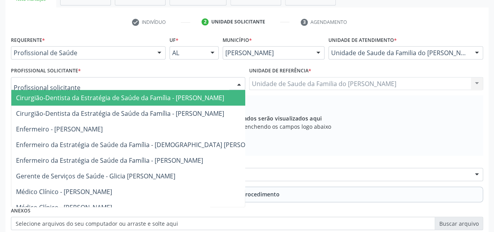
click at [214, 87] on div at bounding box center [128, 83] width 234 height 13
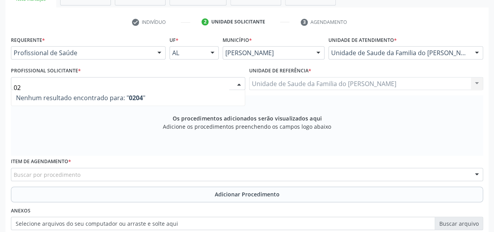
type input "0"
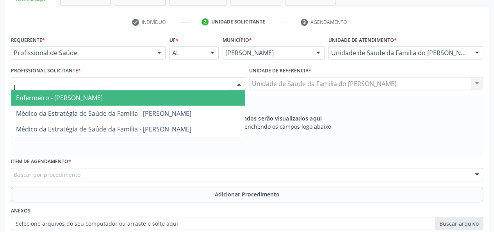
type input "JE"
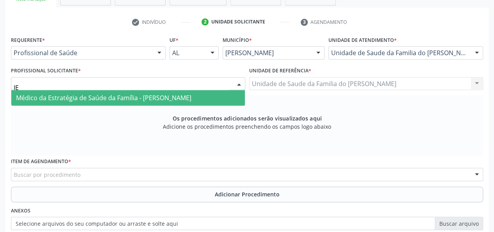
click at [209, 93] on span "Médico da Estratégia de Saúde da Família - [PERSON_NAME]" at bounding box center [128, 98] width 234 height 16
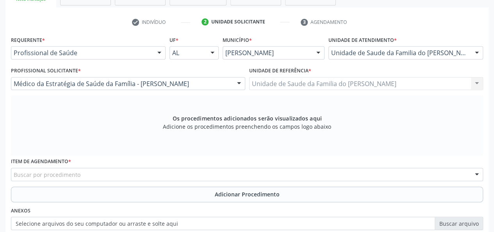
click at [176, 175] on div "Buscar por procedimento" at bounding box center [247, 174] width 472 height 13
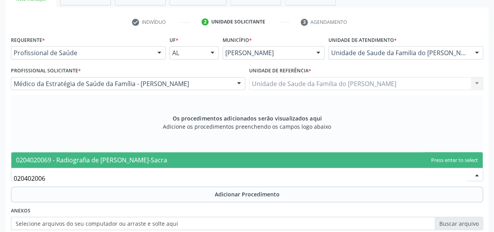
type input "0204020069"
click at [177, 161] on span "0204020069 - Radiografia de [PERSON_NAME]-Sacra" at bounding box center [247, 160] width 472 height 16
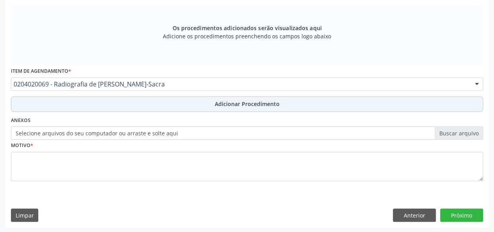
click at [203, 107] on button "Adicionar Procedimento" at bounding box center [247, 104] width 472 height 16
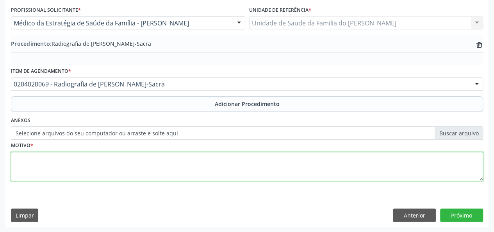
click at [191, 163] on textarea at bounding box center [247, 167] width 472 height 30
type textarea "DOR"
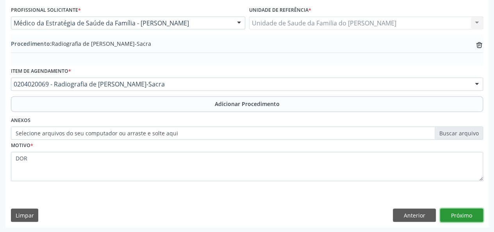
click at [462, 214] on button "Próximo" at bounding box center [461, 214] width 43 height 13
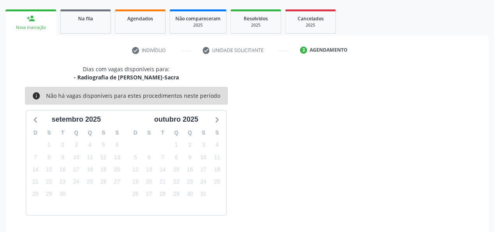
scroll to position [141, 0]
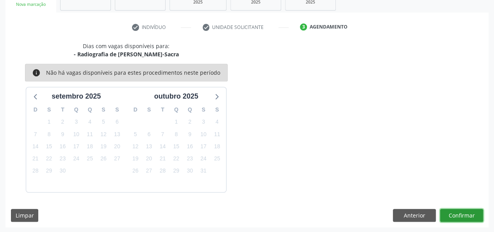
click at [463, 214] on button "Confirmar" at bounding box center [461, 215] width 43 height 13
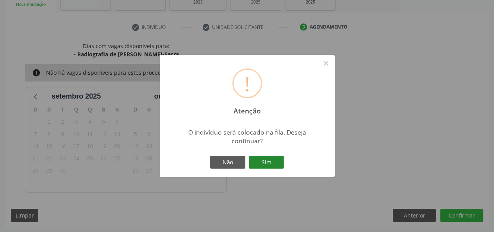
click at [263, 163] on button "Sim" at bounding box center [266, 162] width 35 height 13
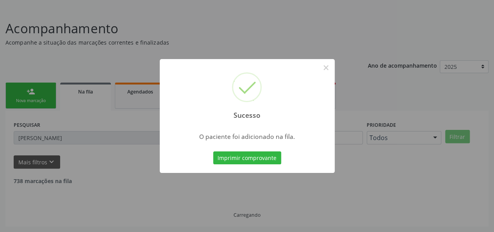
scroll to position [37, 0]
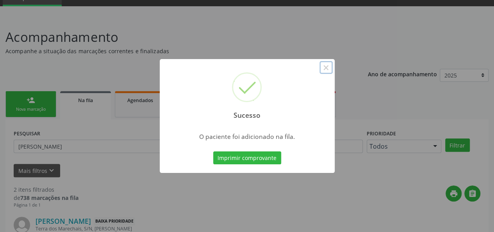
drag, startPoint x: 324, startPoint y: 66, endPoint x: 322, endPoint y: 81, distance: 15.0
click at [325, 68] on button "×" at bounding box center [326, 67] width 13 height 13
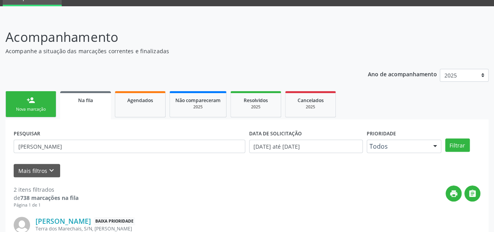
click at [88, 100] on span "Na fila" at bounding box center [85, 100] width 15 height 7
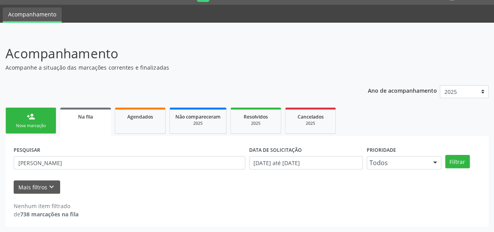
scroll to position [20, 0]
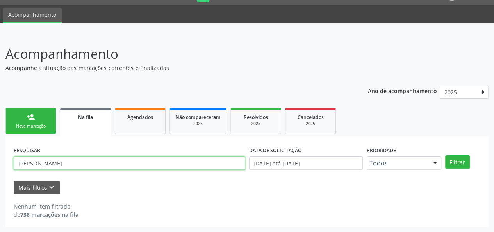
drag, startPoint x: 75, startPoint y: 164, endPoint x: 13, endPoint y: 161, distance: 62.6
click at [13, 161] on div "PESQUISAR [PERSON_NAME]" at bounding box center [130, 159] width 236 height 30
type input "[DEMOGRAPHIC_DATA]"
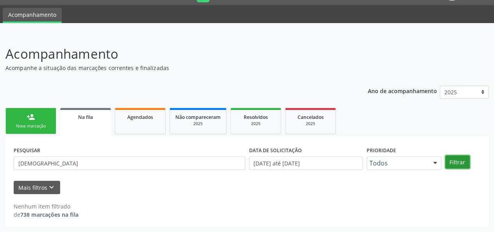
click at [461, 159] on button "Filtrar" at bounding box center [458, 161] width 25 height 13
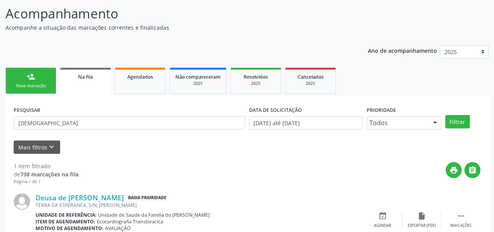
scroll to position [96, 0]
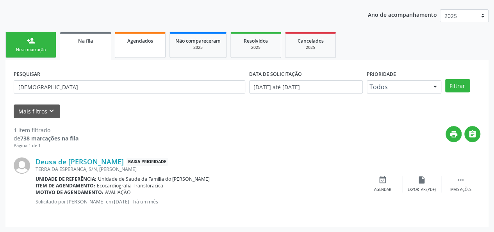
click at [140, 47] on link "Agendados" at bounding box center [140, 45] width 51 height 26
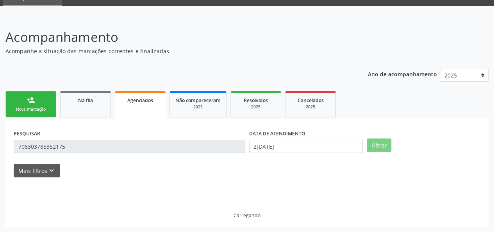
scroll to position [20, 0]
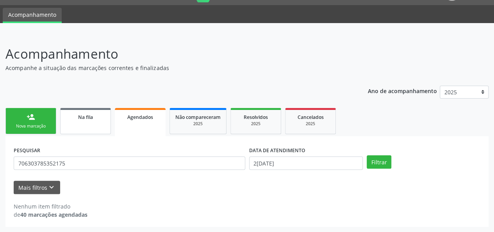
click at [93, 122] on link "Na fila" at bounding box center [85, 121] width 51 height 26
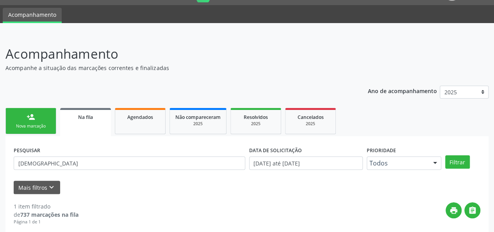
click at [21, 122] on link "person_add Nova marcação" at bounding box center [30, 121] width 51 height 26
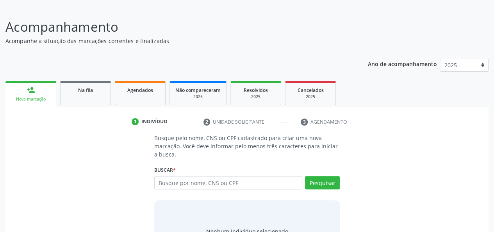
scroll to position [59, 0]
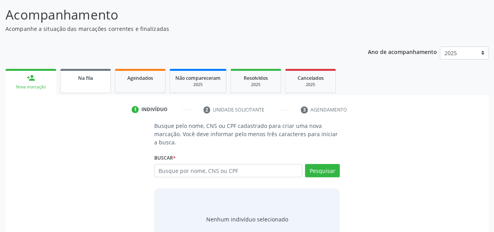
click at [72, 80] on div "Na fila" at bounding box center [85, 77] width 39 height 8
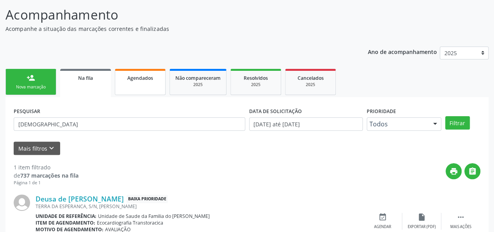
click at [141, 84] on link "Agendados" at bounding box center [140, 82] width 51 height 26
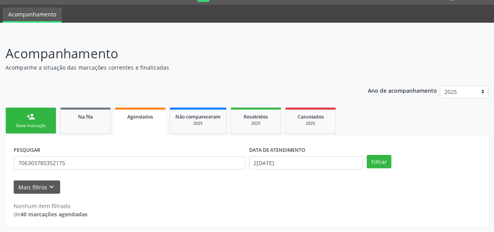
scroll to position [20, 0]
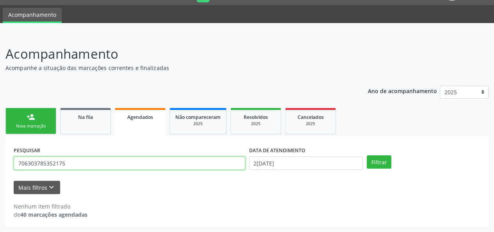
click at [106, 156] on input "706303785352175" at bounding box center [130, 162] width 232 height 13
type input "7"
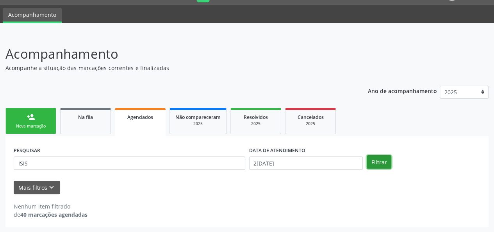
click at [372, 162] on button "Filtrar" at bounding box center [379, 161] width 25 height 13
click at [152, 121] on link "Agendados" at bounding box center [140, 122] width 51 height 28
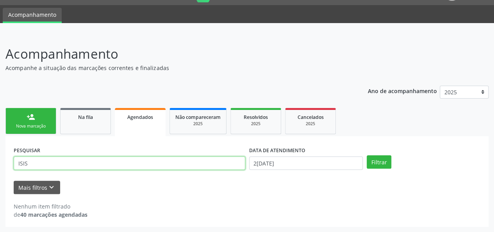
click at [70, 163] on input "ISIS" at bounding box center [130, 162] width 232 height 13
type input "I"
click at [95, 125] on link "Na fila" at bounding box center [85, 121] width 51 height 26
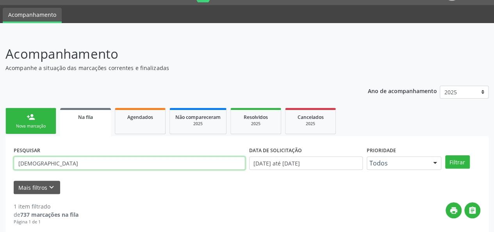
click at [76, 164] on input "[DEMOGRAPHIC_DATA]" at bounding box center [130, 162] width 232 height 13
type input "D"
click at [446, 155] on button "Filtrar" at bounding box center [458, 161] width 25 height 13
click at [75, 164] on input "ISIS" at bounding box center [130, 162] width 232 height 13
type input "I"
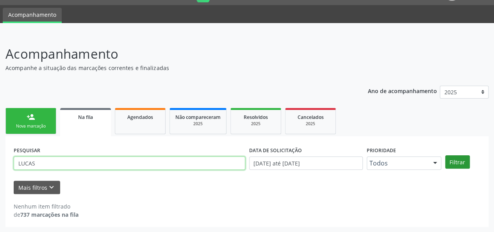
type input "LUCAS"
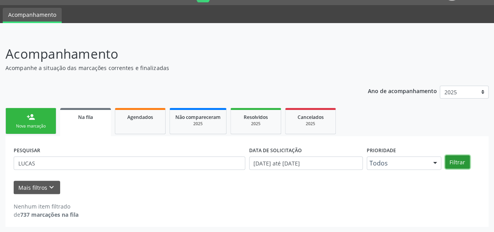
click at [462, 164] on button "Filtrar" at bounding box center [458, 161] width 25 height 13
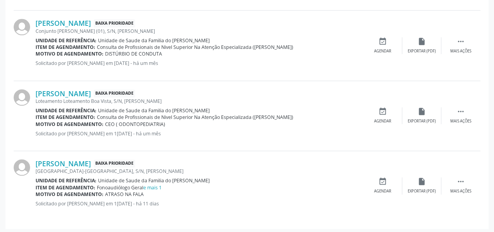
scroll to position [376, 0]
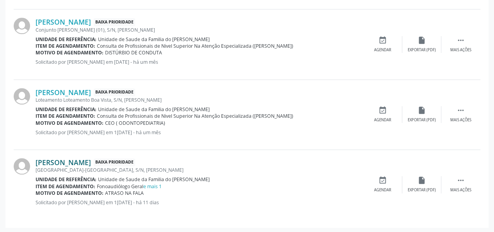
click at [91, 159] on link "[PERSON_NAME]" at bounding box center [63, 162] width 55 height 9
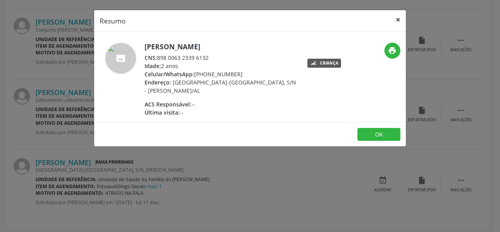
click at [400, 19] on button "×" at bounding box center [398, 19] width 16 height 19
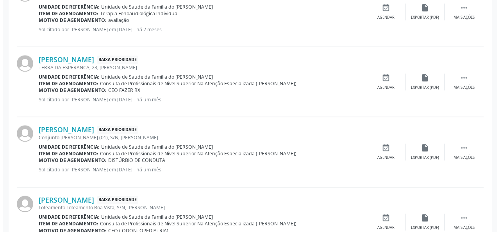
scroll to position [219, 0]
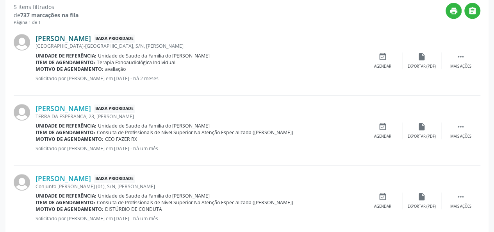
click at [83, 36] on link "[PERSON_NAME]" at bounding box center [63, 38] width 55 height 9
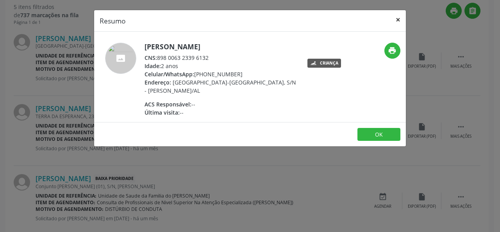
click at [401, 18] on button "×" at bounding box center [398, 19] width 16 height 19
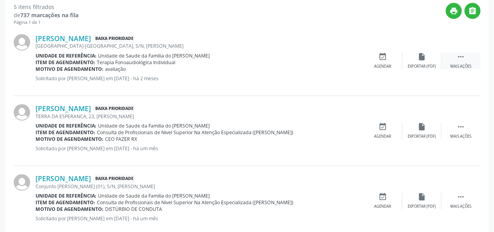
click at [466, 59] on div " Mais ações" at bounding box center [461, 60] width 39 height 17
click at [383, 61] on div "cancel Cancelar" at bounding box center [382, 60] width 39 height 17
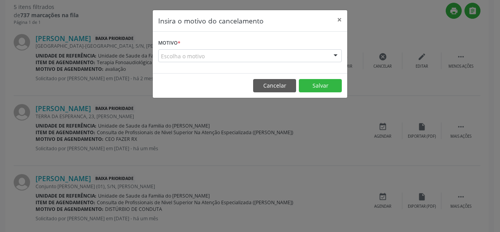
click at [269, 57] on div "Escolha o motivo" at bounding box center [250, 55] width 184 height 13
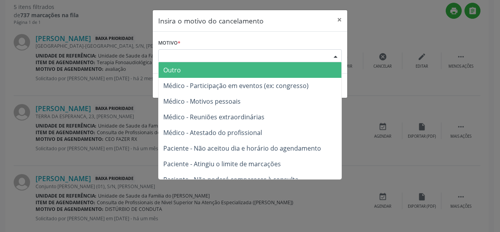
click at [247, 70] on span "Outro" at bounding box center [250, 70] width 183 height 16
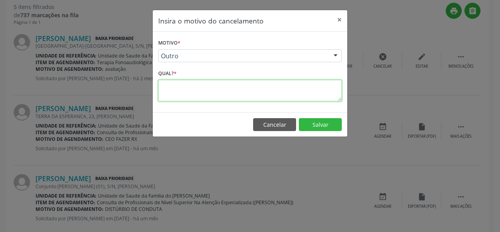
click at [217, 89] on textarea at bounding box center [250, 90] width 184 height 21
type textarea "C"
type textarea "DUPLICADO"
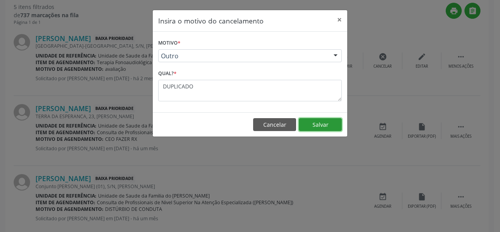
click at [327, 121] on button "Salvar" at bounding box center [320, 124] width 43 height 13
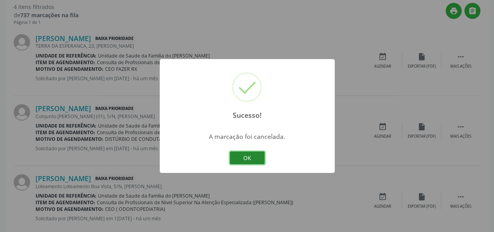
click at [237, 156] on button "OK" at bounding box center [247, 157] width 35 height 13
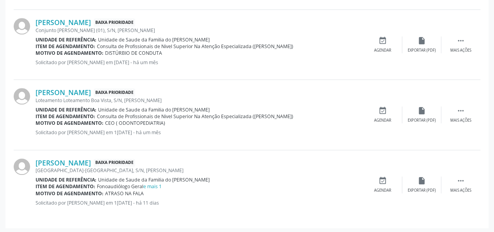
scroll to position [306, 0]
click at [91, 159] on link "[PERSON_NAME]" at bounding box center [63, 162] width 55 height 9
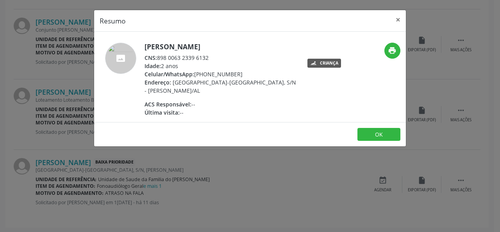
drag, startPoint x: 210, startPoint y: 54, endPoint x: 159, endPoint y: 59, distance: 51.4
click at [159, 59] on div "CNS: 898 0063 2339 6132" at bounding box center [221, 58] width 152 height 8
copy div "898 0063 2339 6132"
click at [398, 17] on button "×" at bounding box center [398, 19] width 16 height 19
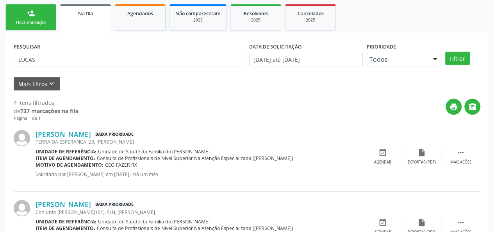
scroll to position [32, 0]
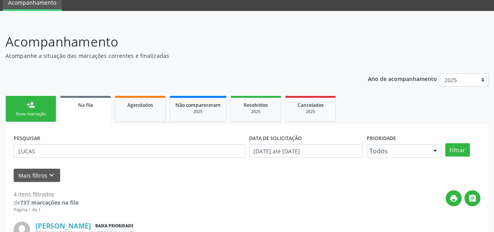
click at [80, 100] on div "Na fila" at bounding box center [86, 104] width 40 height 8
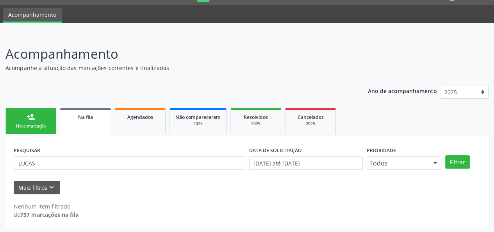
click at [98, 125] on link "Na fila" at bounding box center [85, 122] width 51 height 28
click at [143, 129] on link "Agendados" at bounding box center [140, 121] width 51 height 26
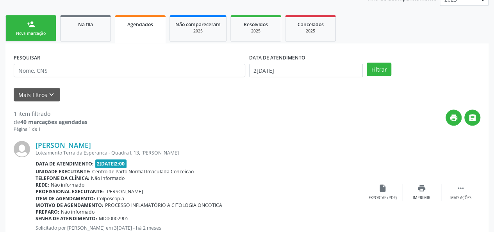
scroll to position [137, 0]
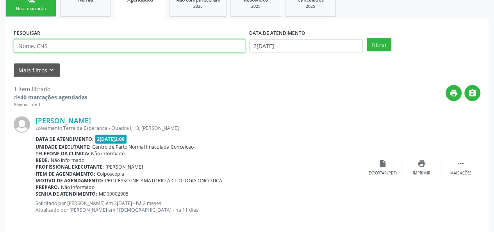
click at [109, 44] on input "text" at bounding box center [130, 45] width 232 height 13
type input "[PERSON_NAME]"
click at [367, 38] on button "Filtrar" at bounding box center [379, 44] width 25 height 13
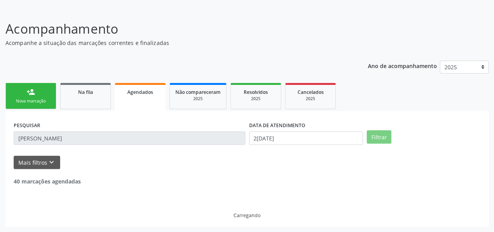
scroll to position [20, 0]
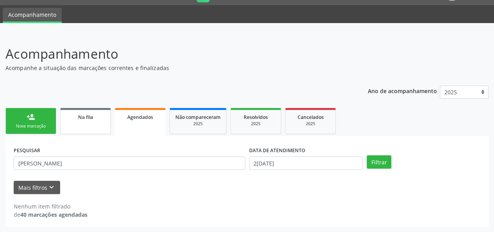
click at [73, 121] on link "Na fila" at bounding box center [85, 121] width 51 height 26
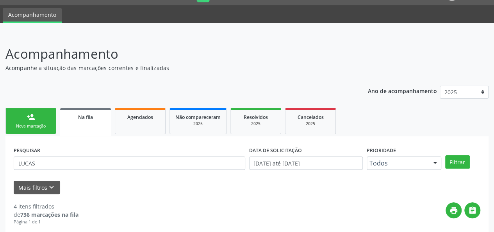
click at [84, 123] on link "Na fila" at bounding box center [85, 122] width 51 height 28
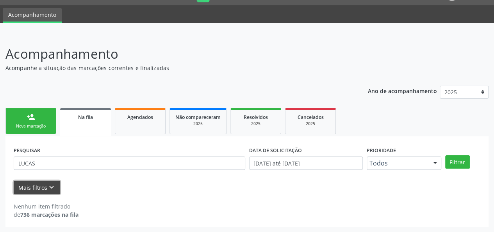
click at [51, 187] on icon "keyboard_arrow_down" at bounding box center [51, 187] width 9 height 9
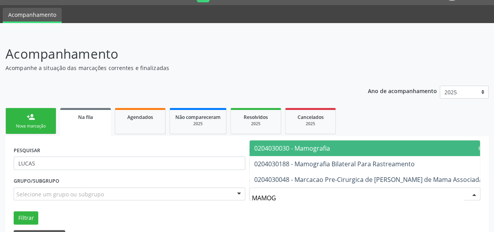
type input "MAMOGR"
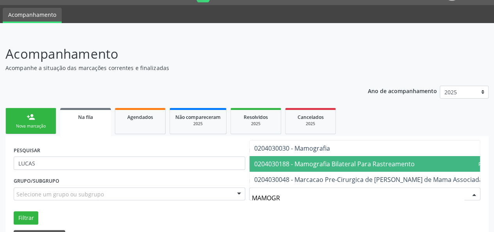
click at [313, 160] on span "0204030188 - Mamografia Bilateral Para Rastreamento" at bounding box center [334, 163] width 161 height 9
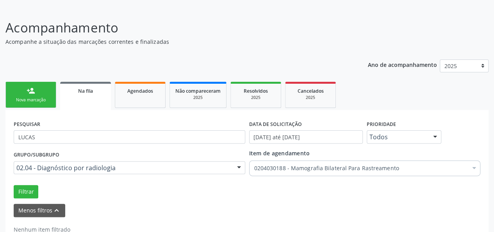
scroll to position [69, 0]
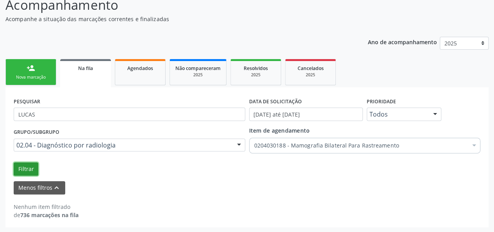
click at [25, 169] on button "Filtrar" at bounding box center [26, 168] width 25 height 13
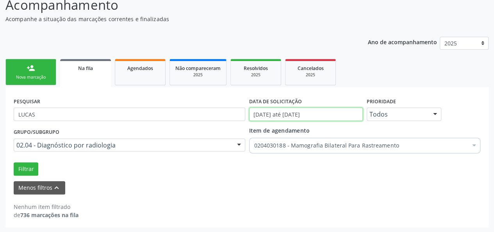
click at [305, 116] on input "[DATE] até [DATE]" at bounding box center [306, 113] width 114 height 13
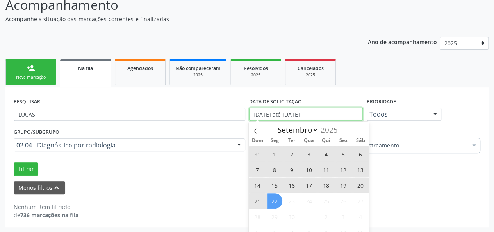
scroll to position [77, 0]
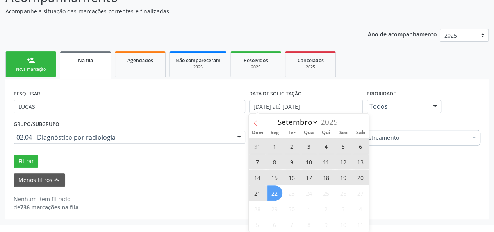
click at [255, 123] on icon at bounding box center [255, 122] width 3 height 5
select select "7"
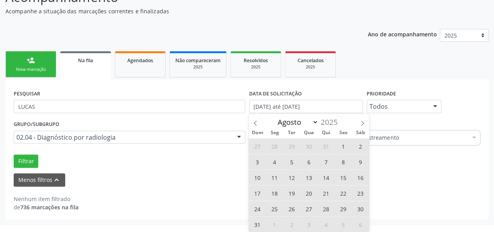
click at [341, 147] on span "1" at bounding box center [343, 145] width 15 height 15
type input "0[DATE]"
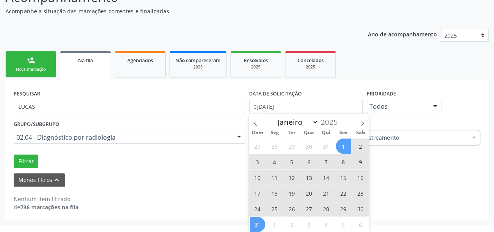
click at [257, 221] on span "31" at bounding box center [257, 224] width 15 height 15
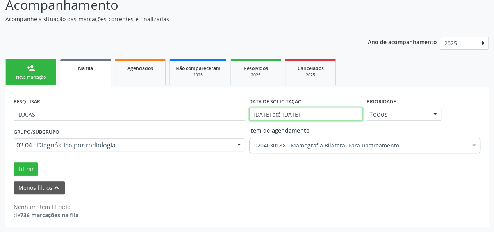
click at [345, 116] on input "[DATE] até [DATE]" at bounding box center [306, 113] width 114 height 13
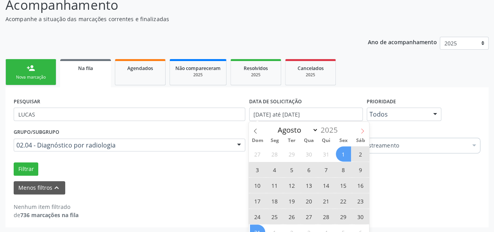
click at [364, 127] on span at bounding box center [362, 128] width 13 height 13
select select "8"
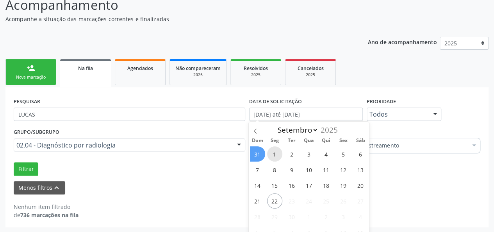
click at [275, 157] on span "1" at bounding box center [274, 153] width 15 height 15
type input "0[DATE]"
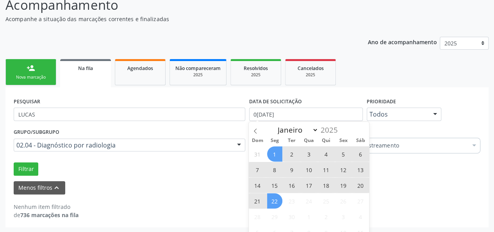
click at [277, 199] on span "22" at bounding box center [274, 200] width 15 height 15
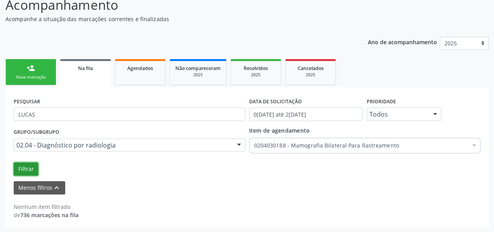
click at [23, 168] on button "Filtrar" at bounding box center [26, 168] width 25 height 13
click at [401, 132] on div "Item de agendamento 0204030188 - Mamografia Bilateral Para Rastreamento Desfaze…" at bounding box center [365, 138] width 232 height 25
click at [29, 186] on button "Menos filtros keyboard_arrow_up" at bounding box center [40, 188] width 52 height 14
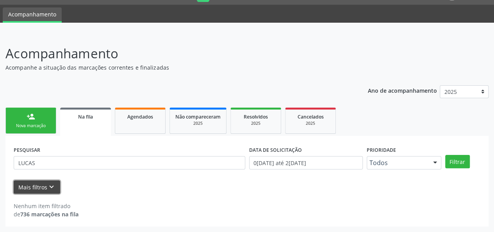
scroll to position [20, 0]
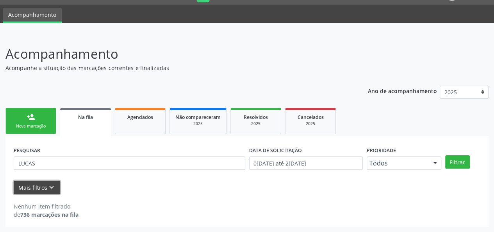
click at [29, 186] on button "Mais filtros keyboard_arrow_down" at bounding box center [37, 188] width 47 height 14
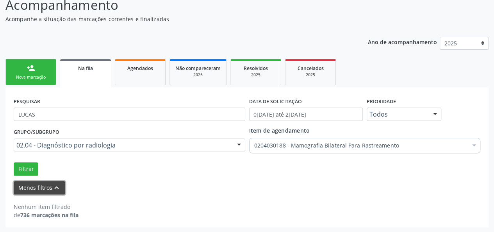
scroll to position [69, 0]
